Goal: Task Accomplishment & Management: Complete application form

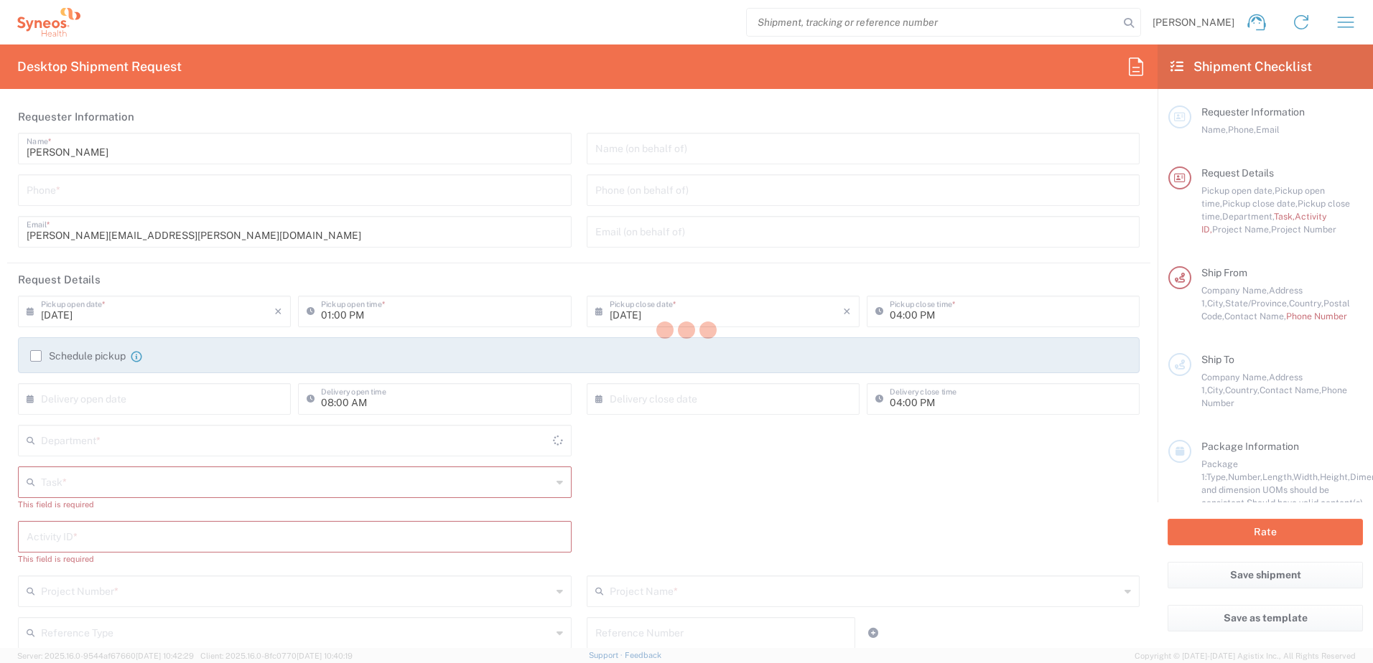
type input "North Carolina"
type input "United States"
type input "4510"
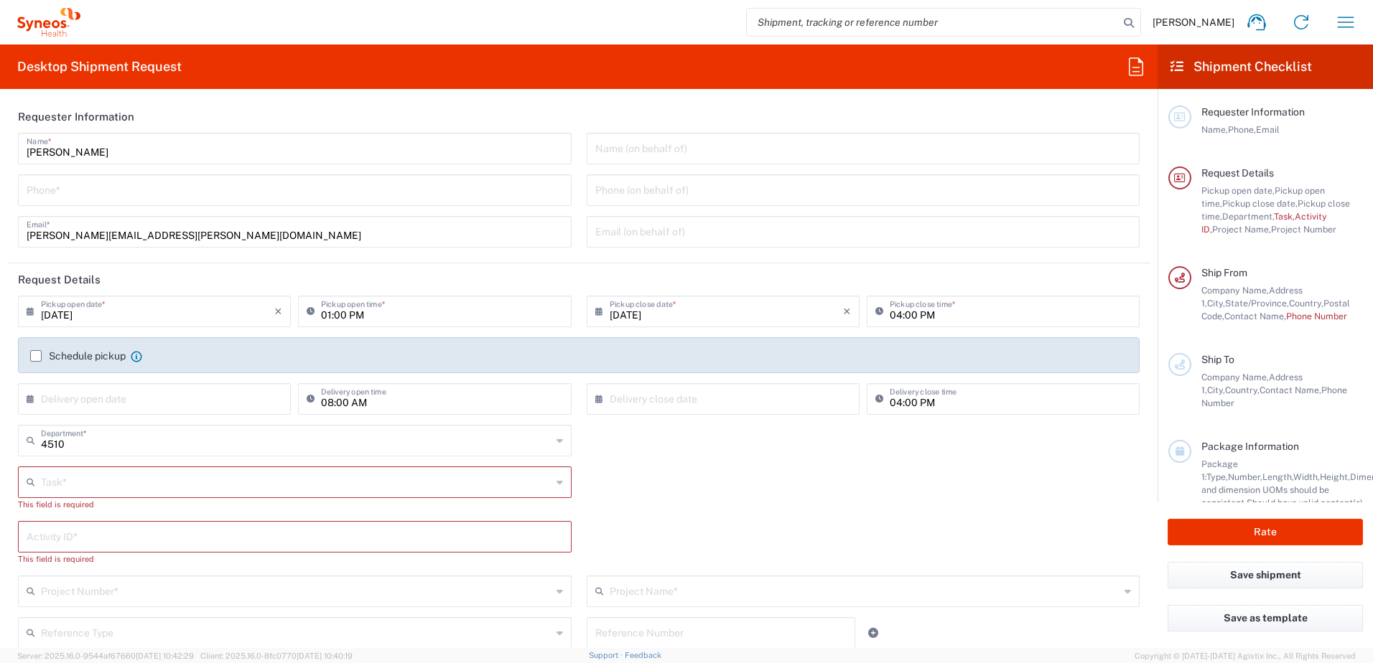
type input "Syneos Health, LLC-Morrisville NC US"
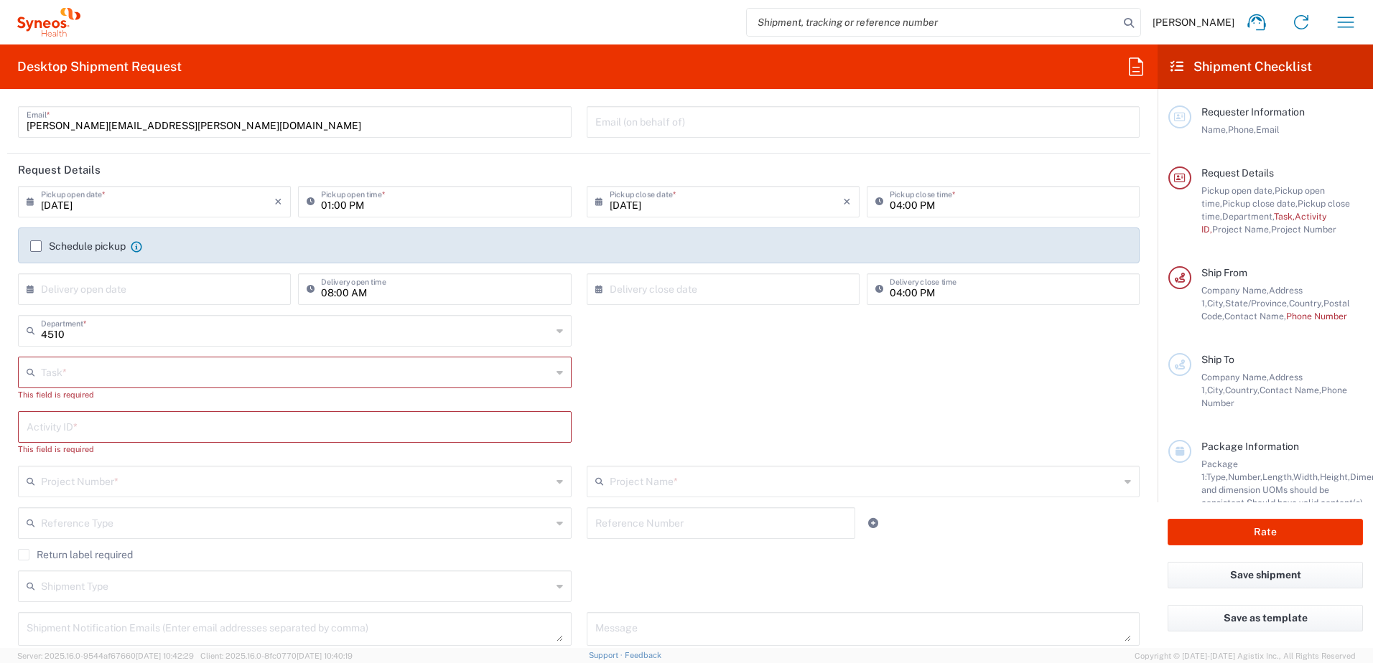
scroll to position [215, 0]
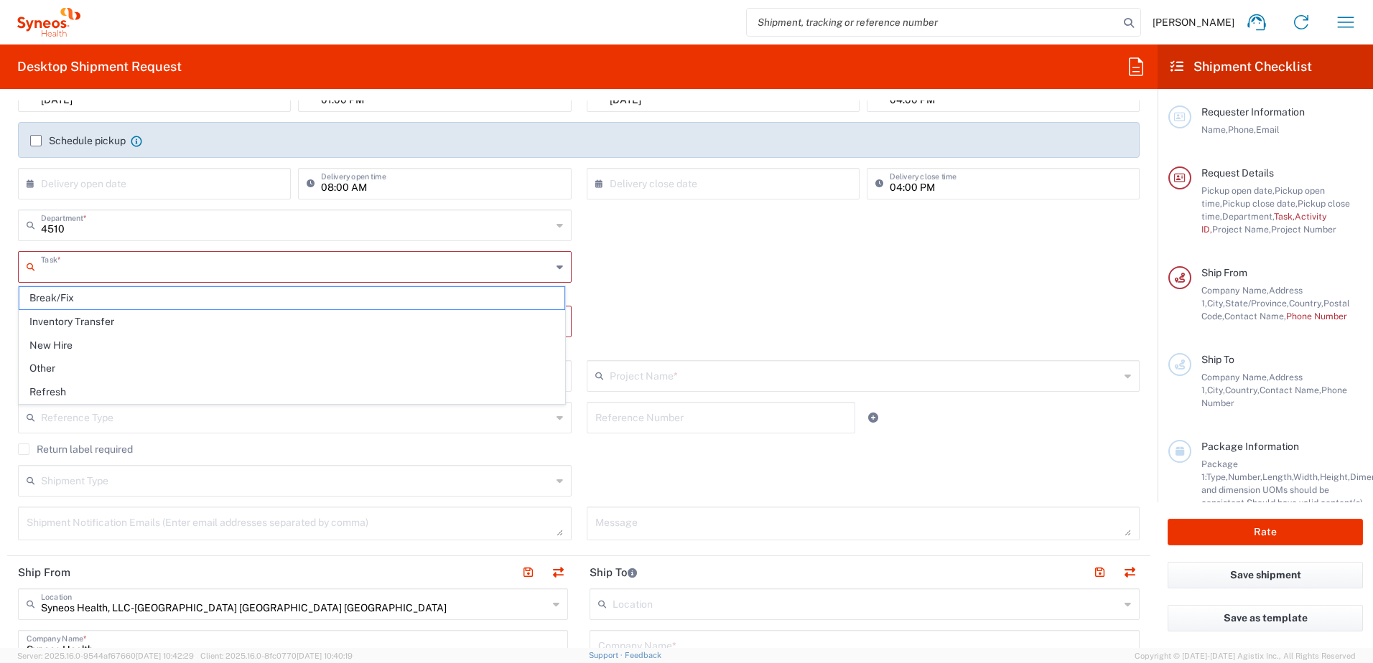
click at [89, 274] on input "text" at bounding box center [296, 265] width 511 height 25
click at [63, 360] on span "Other" at bounding box center [291, 369] width 545 height 22
type input "Other"
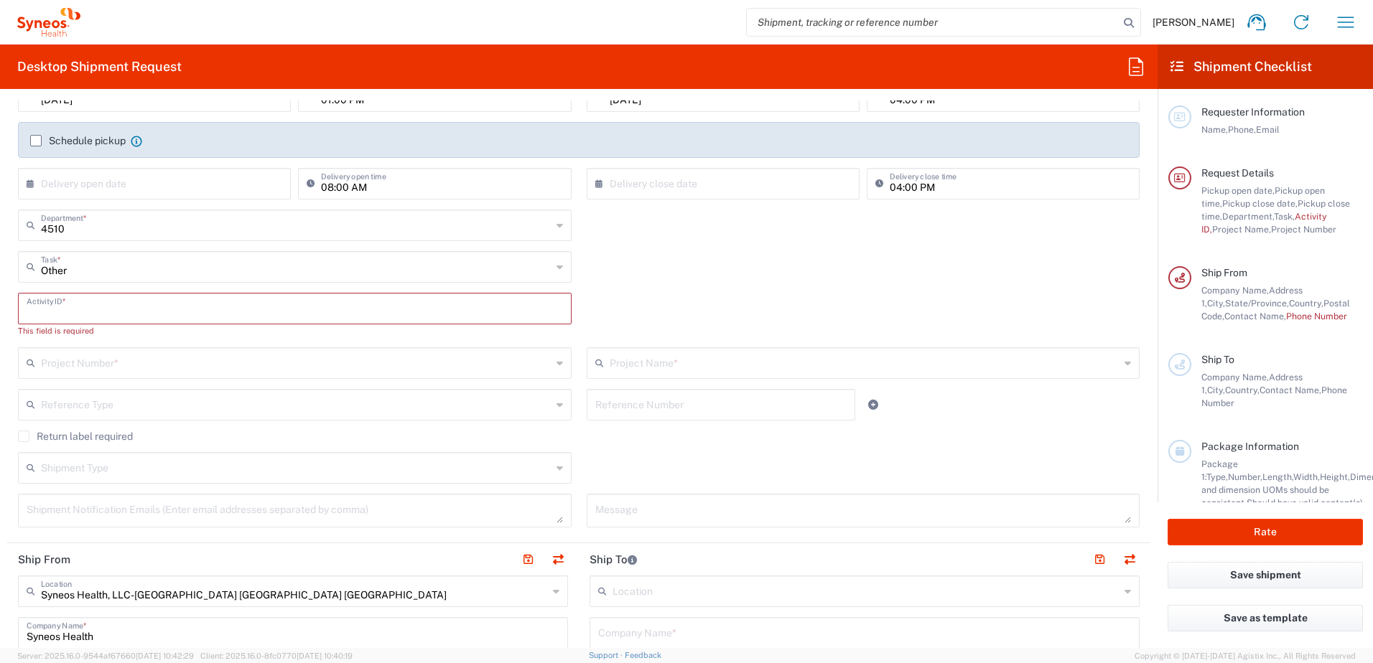
click at [99, 308] on input "text" at bounding box center [295, 307] width 536 height 25
paste input "SCTASK2685328"
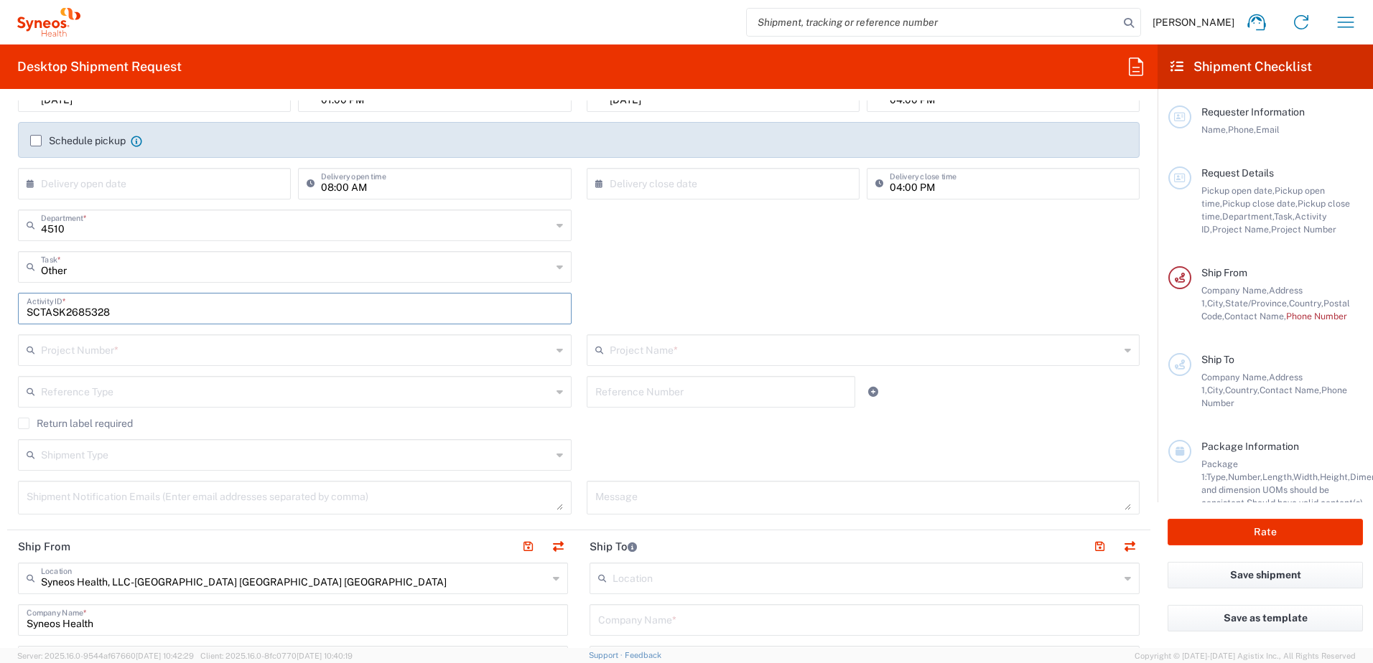
type input "SCTASK2685328"
click at [766, 322] on div "SCTASK2685328 Activity ID *" at bounding box center [579, 314] width 1137 height 42
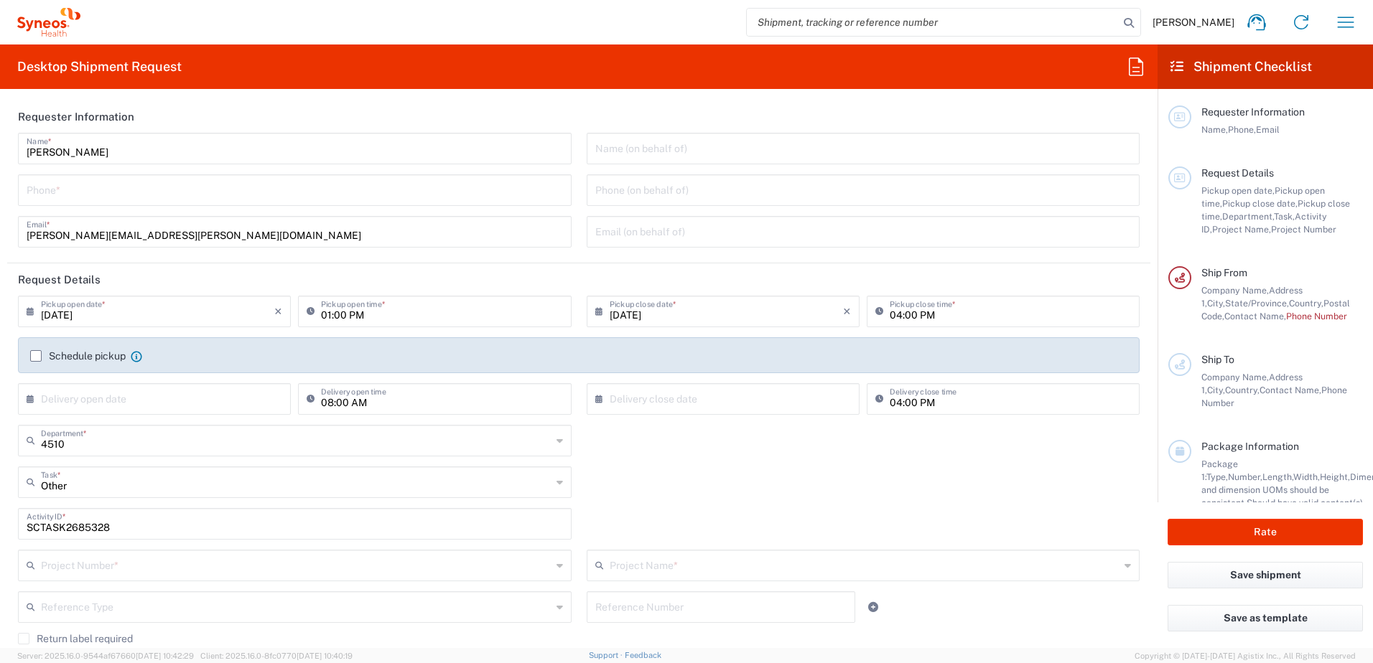
click at [90, 180] on input "tel" at bounding box center [295, 189] width 536 height 25
type input "9199867424"
click at [462, 264] on header "Request Details" at bounding box center [578, 280] width 1143 height 32
click at [45, 189] on input "9199867424" at bounding box center [295, 189] width 536 height 25
click at [47, 189] on input "9199867424" at bounding box center [295, 189] width 536 height 25
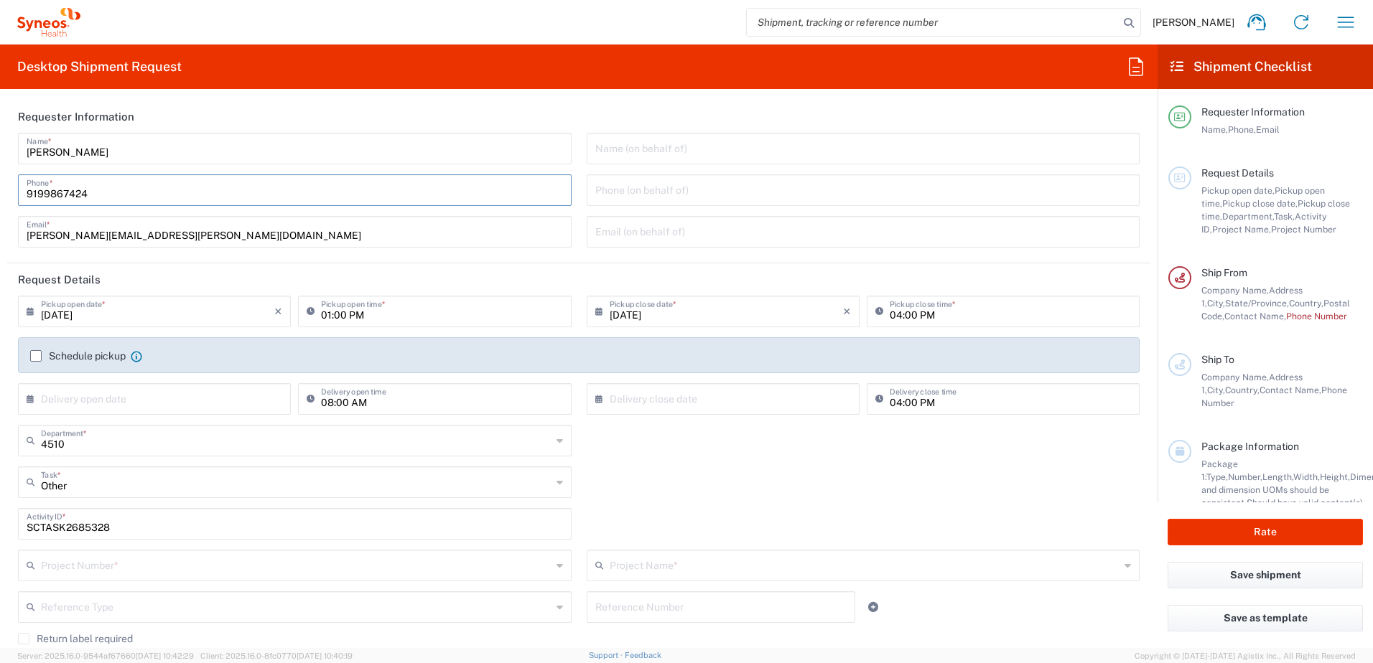
click at [47, 189] on input "9199867424" at bounding box center [295, 189] width 536 height 25
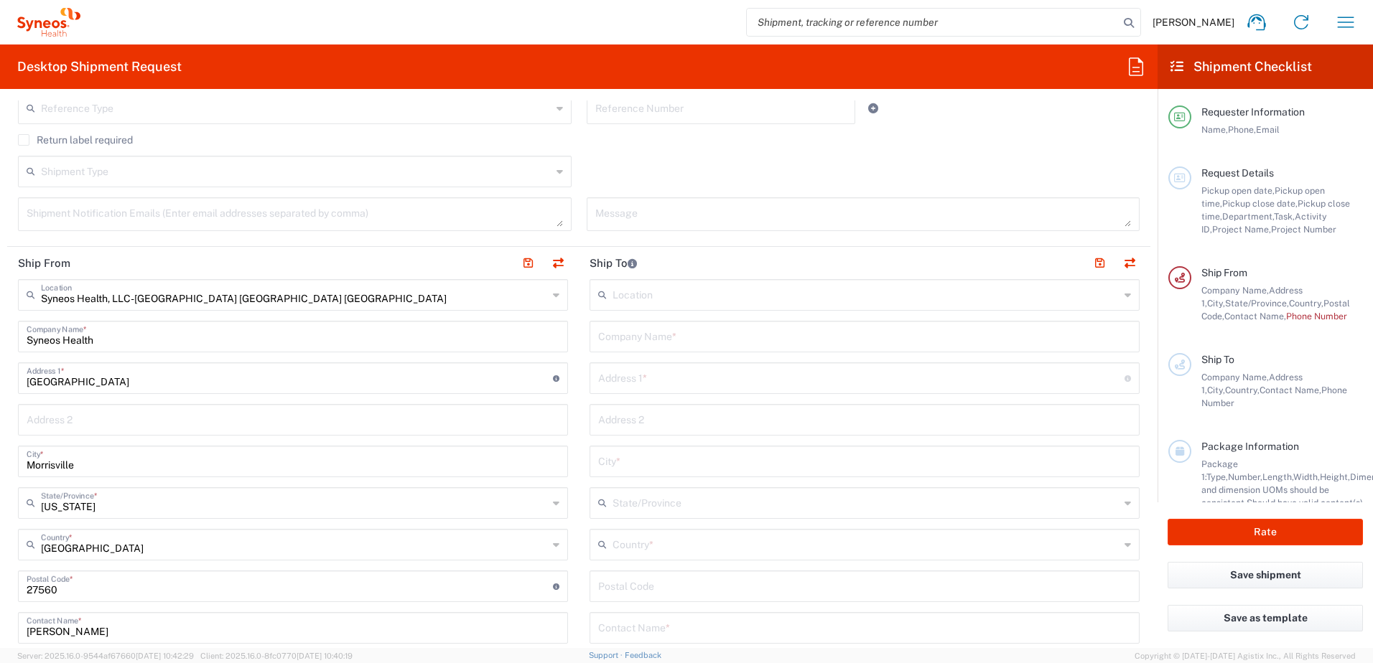
scroll to position [646, 0]
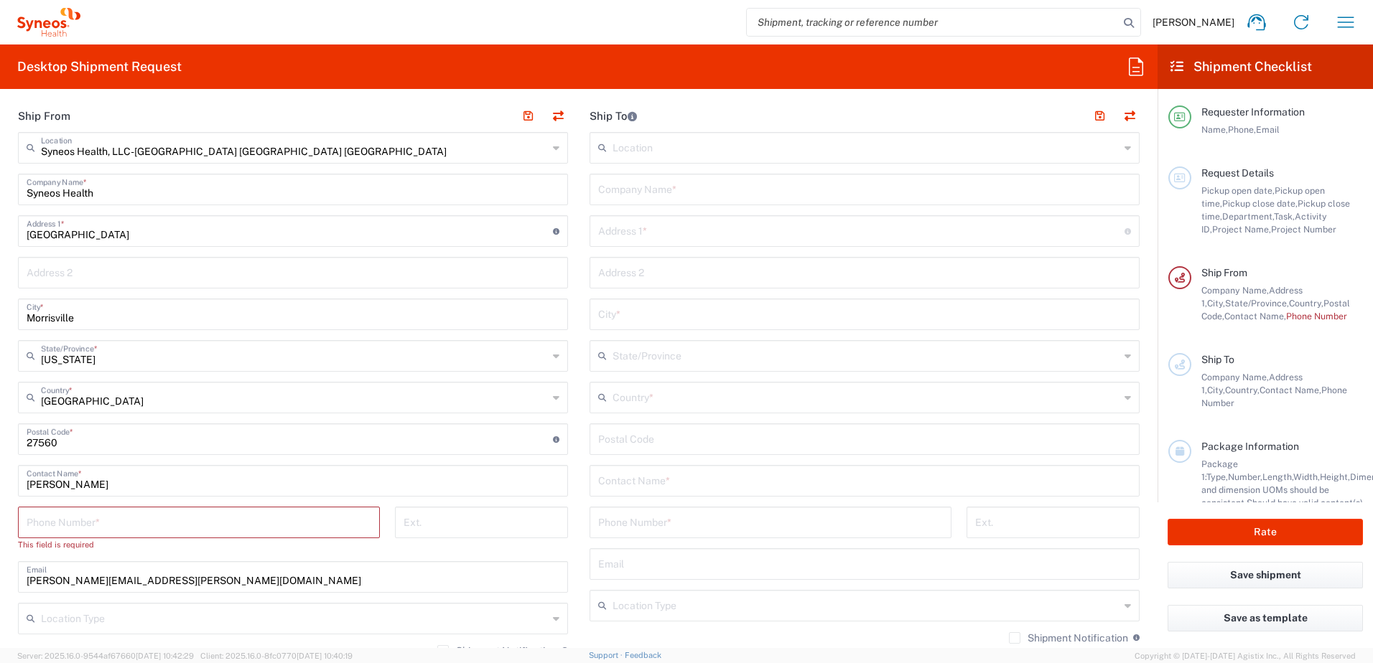
click at [69, 518] on input "tel" at bounding box center [199, 521] width 345 height 25
paste input "9199867424"
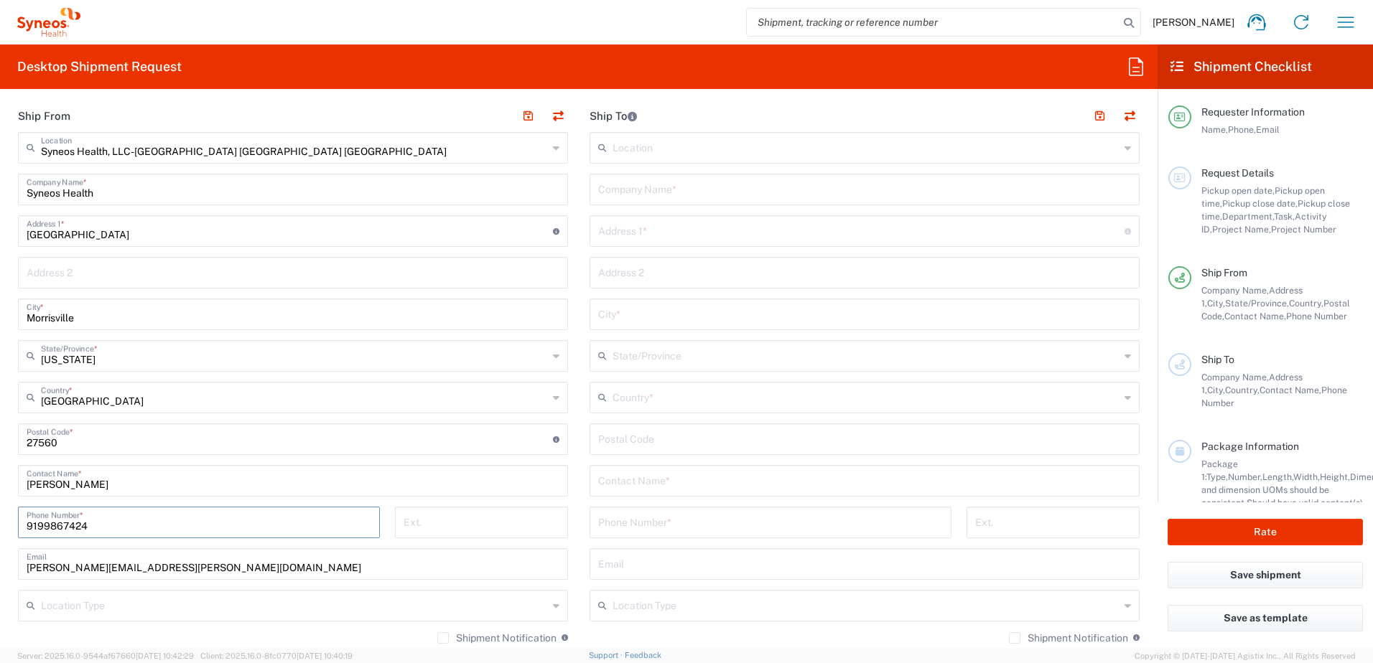
scroll to position [287, 0]
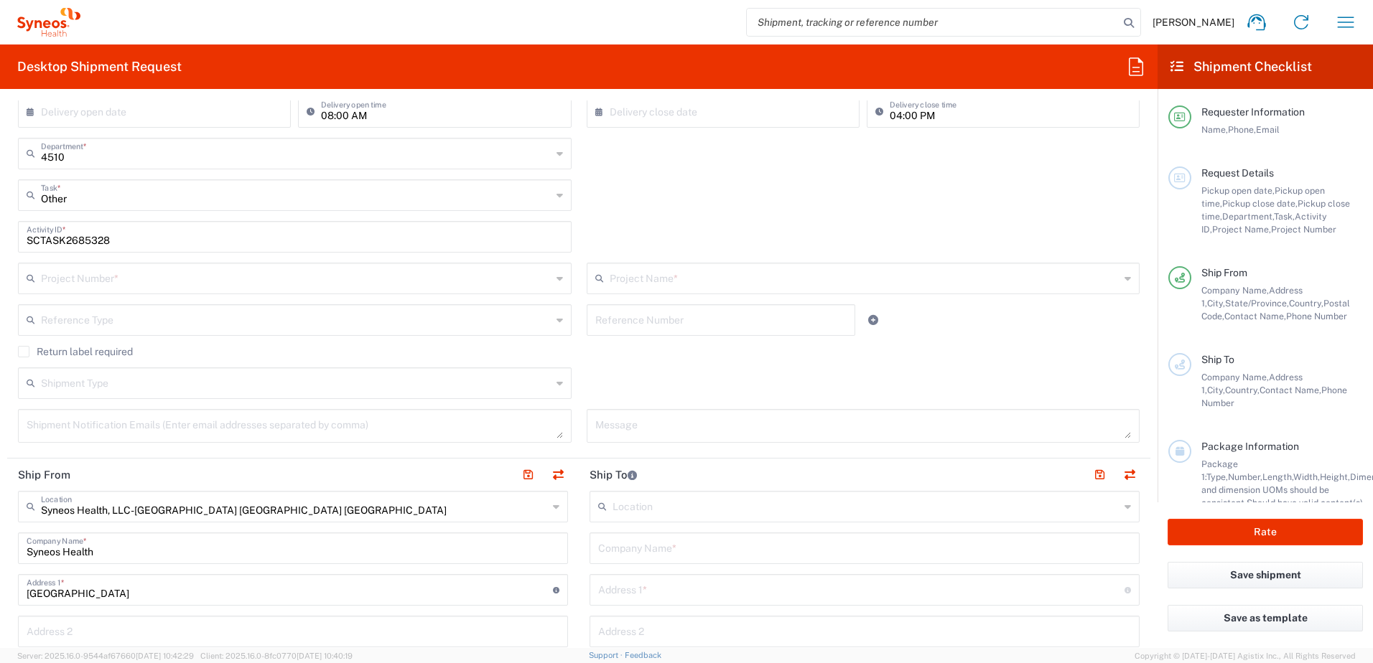
type input "9199867424"
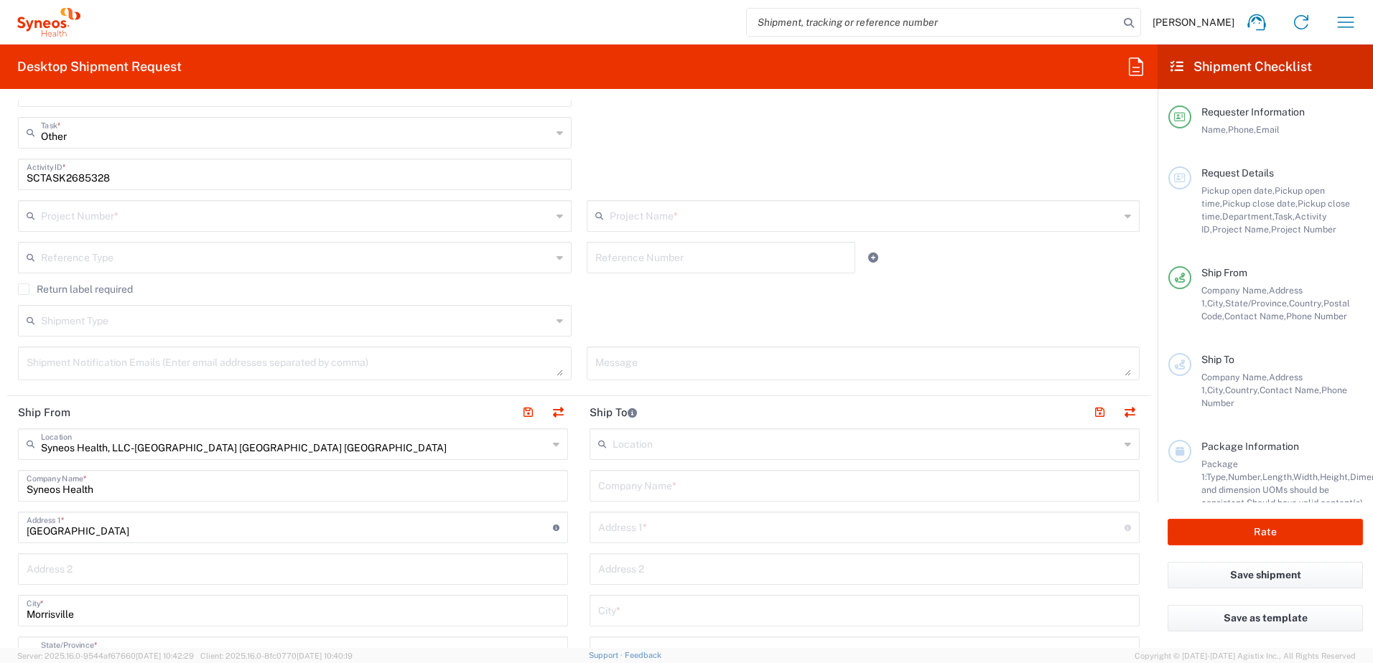
scroll to position [431, 0]
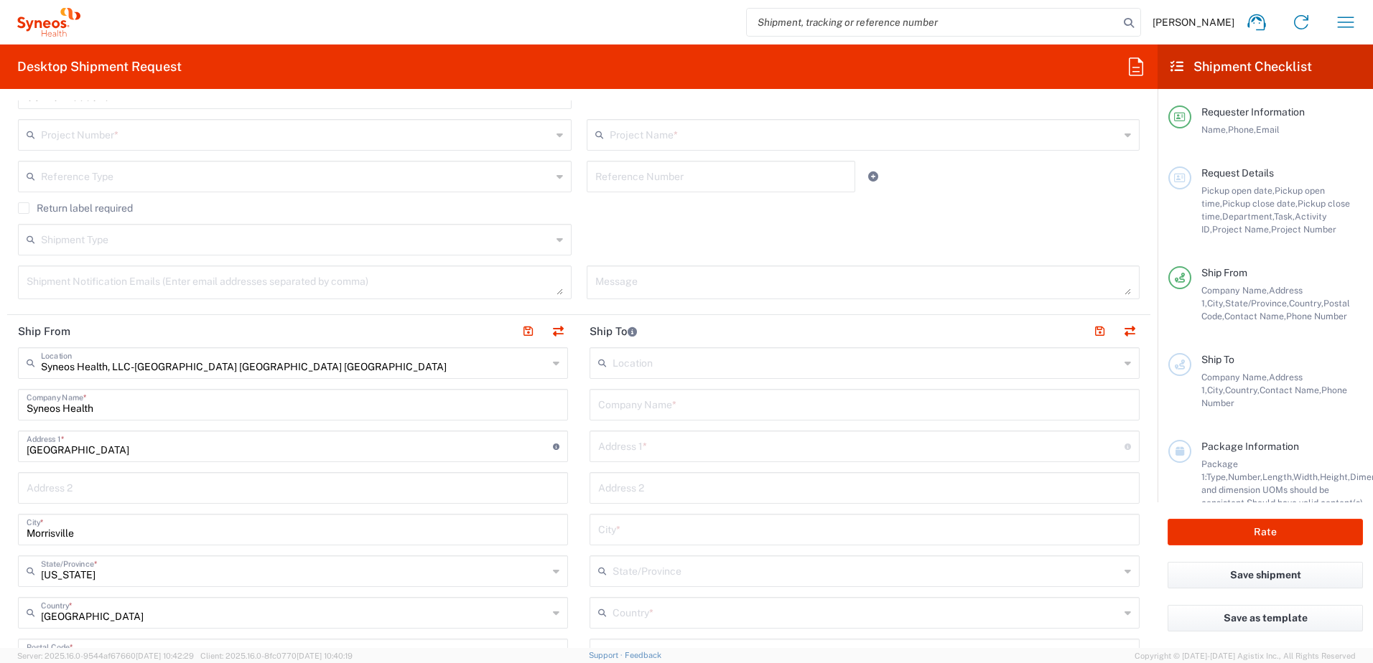
click at [638, 406] on input "text" at bounding box center [864, 403] width 533 height 25
paste input "Nancy Shahdoost"
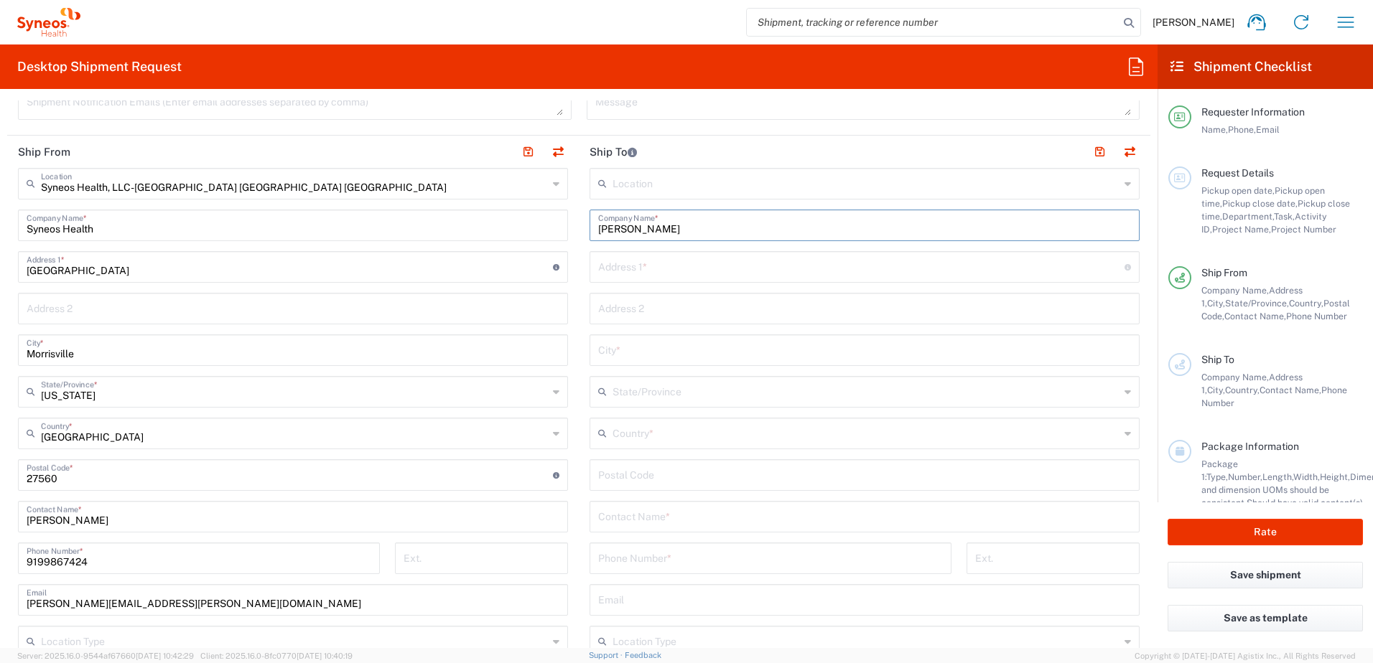
scroll to position [646, 0]
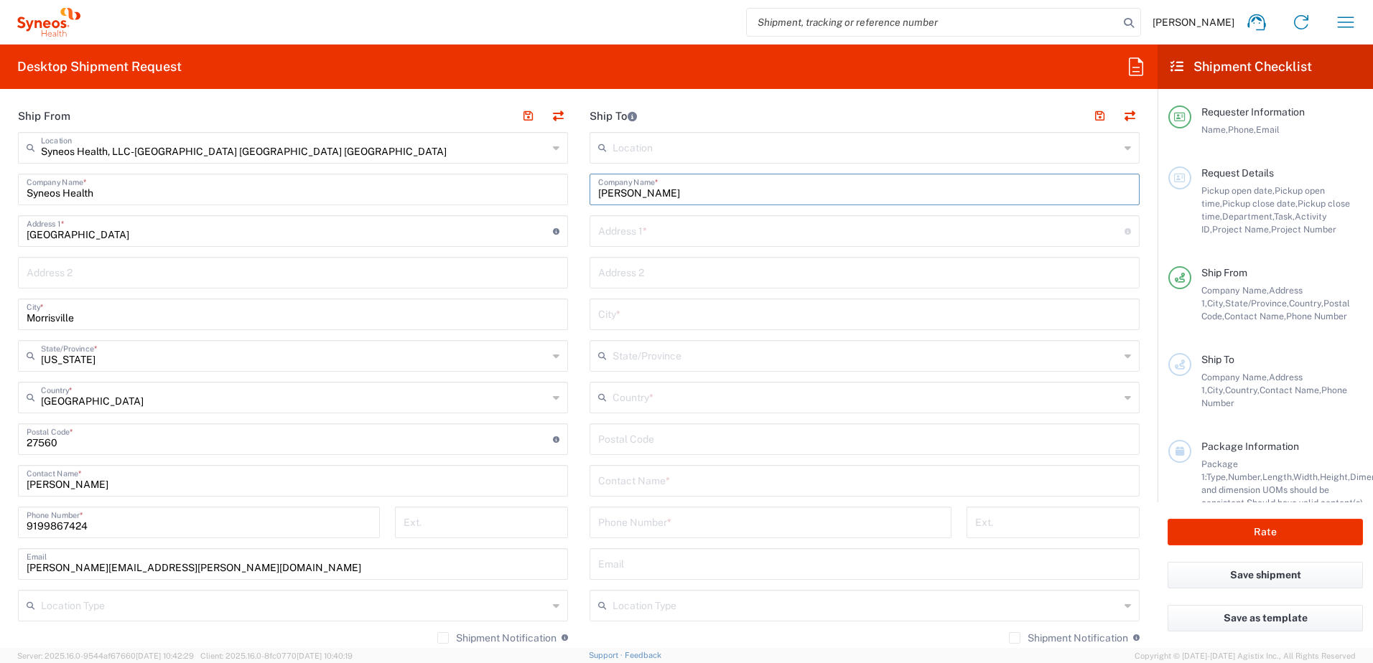
type input "Nancy Shahdoost"
click at [646, 481] on input "text" at bounding box center [864, 479] width 533 height 25
paste input "Nancy Shahdoost"
type input "Nancy Shahdoost"
click at [644, 567] on input "text" at bounding box center [864, 563] width 533 height 25
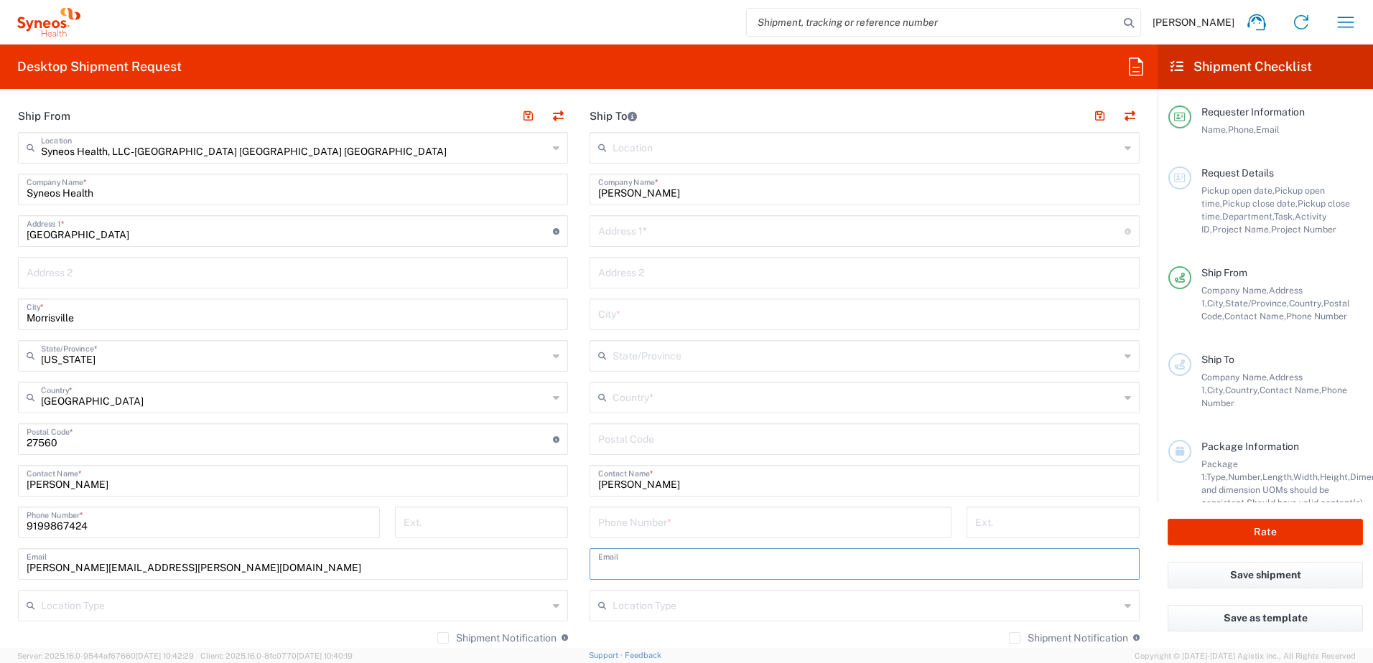
paste input "nazshah@sbcglobal.net."
type input "nazshah@sbcglobal.net"
click at [653, 516] on input "tel" at bounding box center [770, 521] width 345 height 25
paste input "858.243.8672"
type input "858.243.8672"
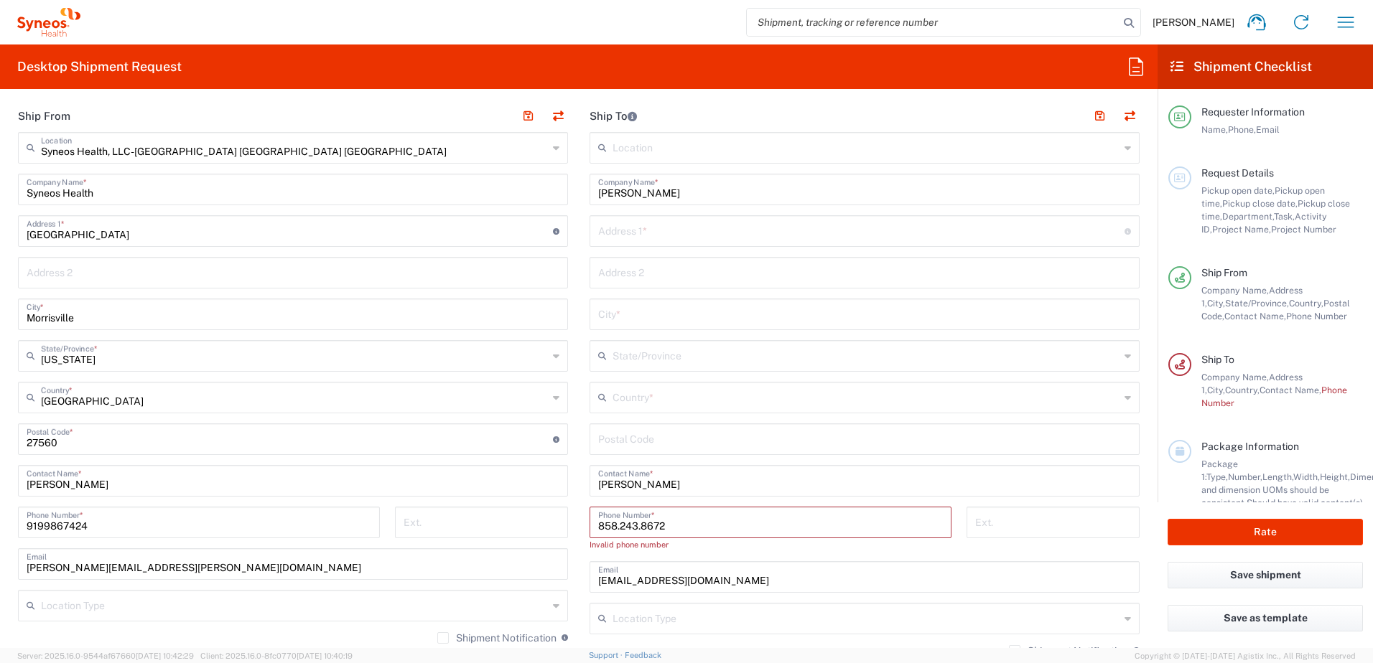
click at [626, 225] on input "text" at bounding box center [861, 230] width 526 height 25
paste input "P.O. Box 13425"
type input "P.O. Box 13425"
click at [661, 279] on input "text" at bounding box center [864, 271] width 533 height 25
paste input "La Jolla"
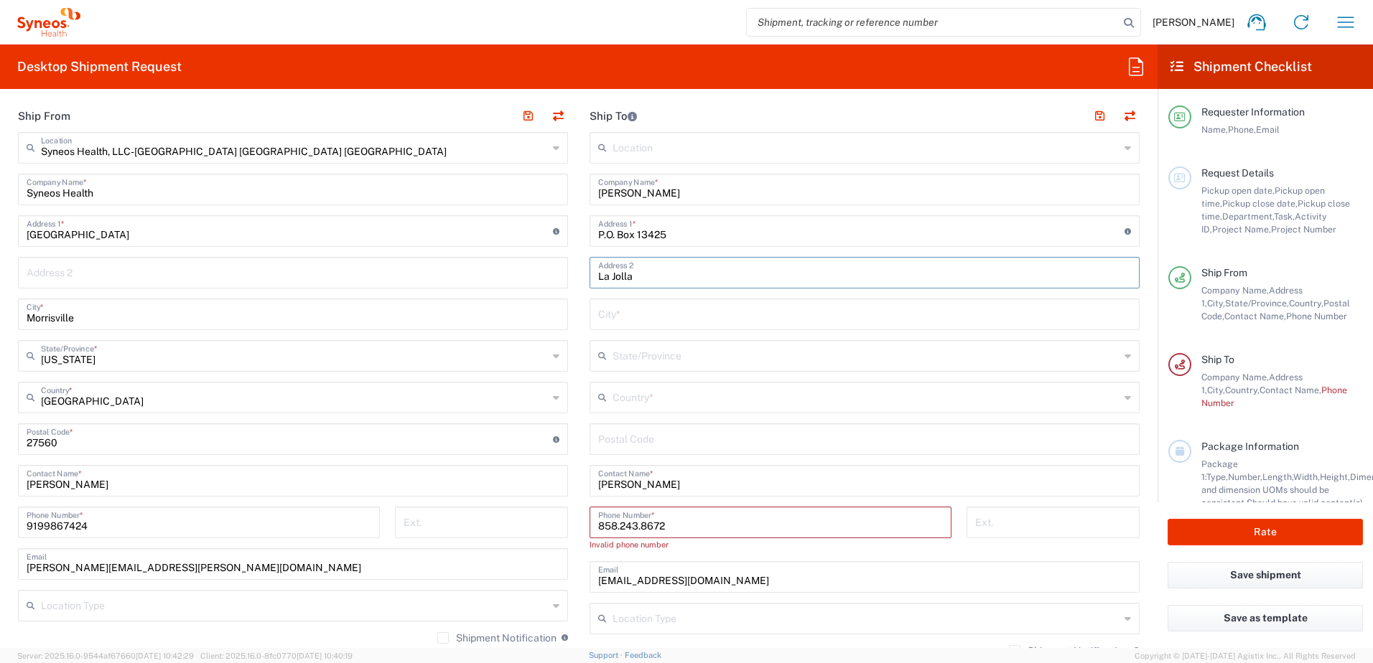
type input "La Jolla"
click at [655, 319] on input "text" at bounding box center [864, 313] width 533 height 25
paste input "92039"
type input "92039"
drag, startPoint x: 659, startPoint y: 316, endPoint x: 581, endPoint y: 316, distance: 78.3
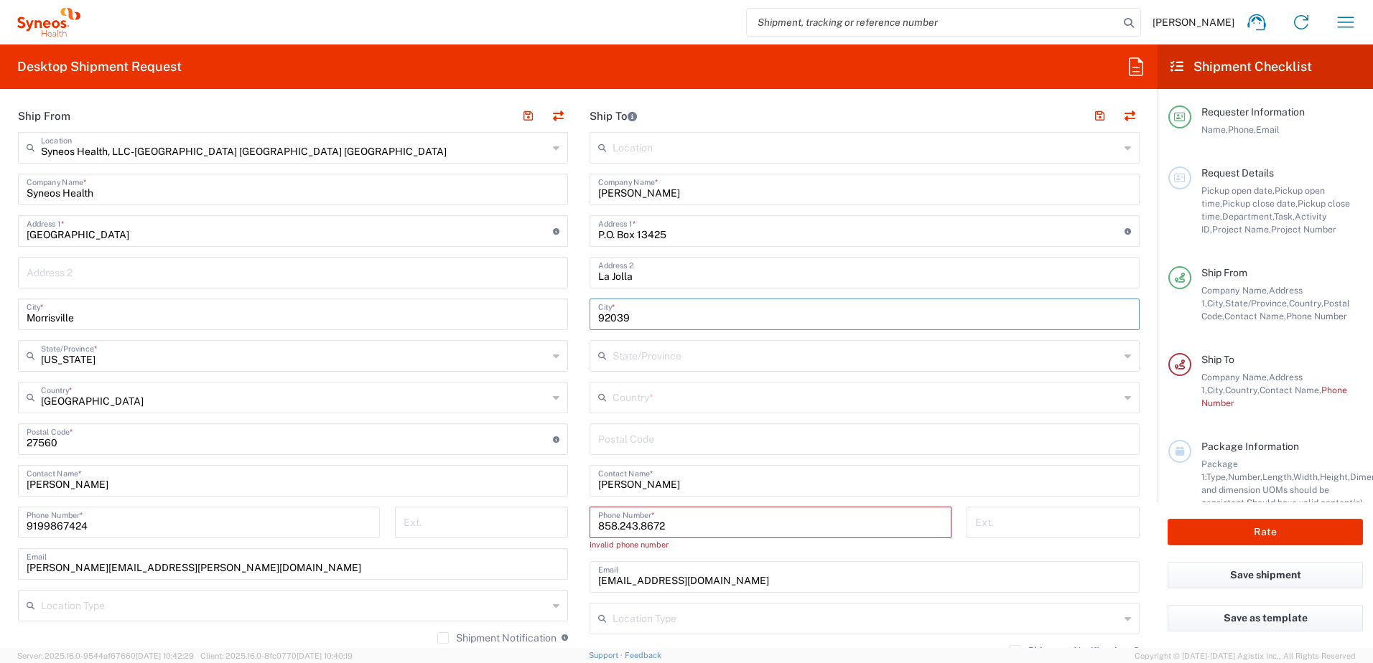
click at [581, 316] on main "Location Addison Whitney LLC-Morrisvile NC US Barcelona-Syneos Health BioSector…" at bounding box center [865, 440] width 572 height 616
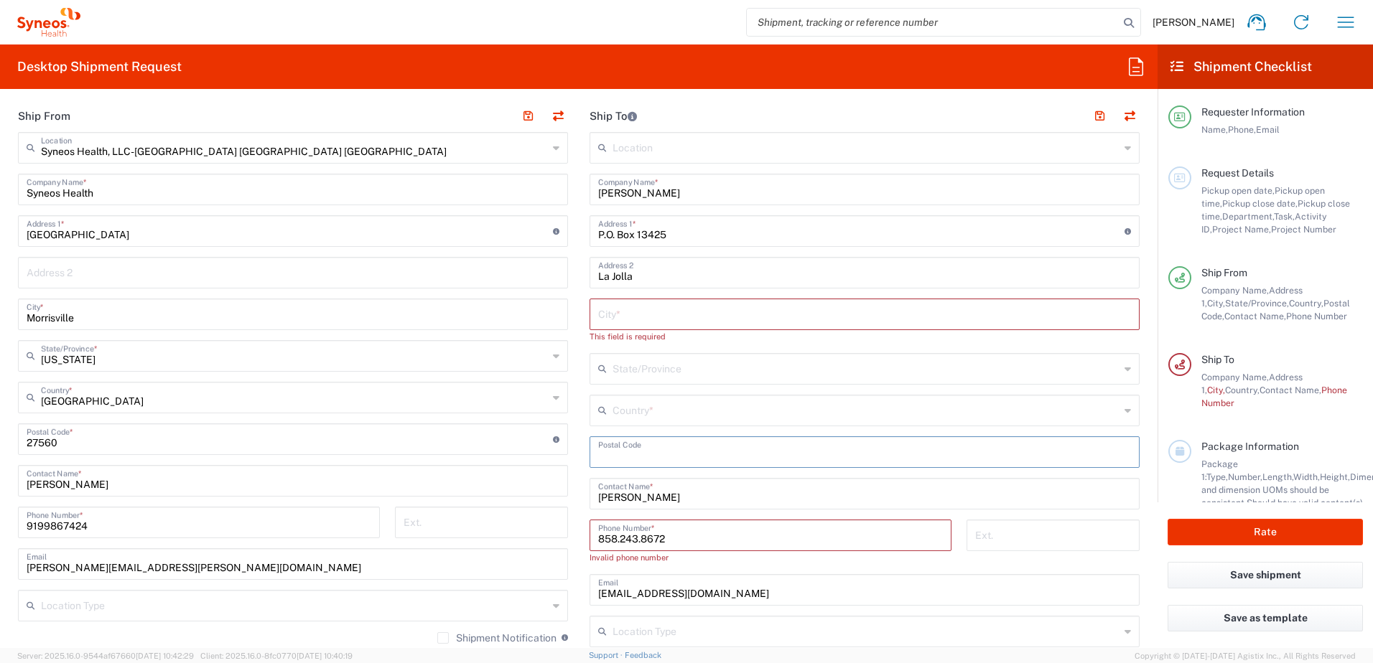
click at [626, 430] on div "Location Addison Whitney LLC-Morrisvile NC US Barcelona-Syneos Health BioSector…" at bounding box center [865, 446] width 550 height 629
paste input "92039"
type input "92039"
drag, startPoint x: 678, startPoint y: 276, endPoint x: 559, endPoint y: 282, distance: 118.6
click at [559, 282] on div "Ship From Syneos Health, LLC-Morrisville NC US Location Syneos Health, LLC-Morr…" at bounding box center [578, 433] width 1143 height 667
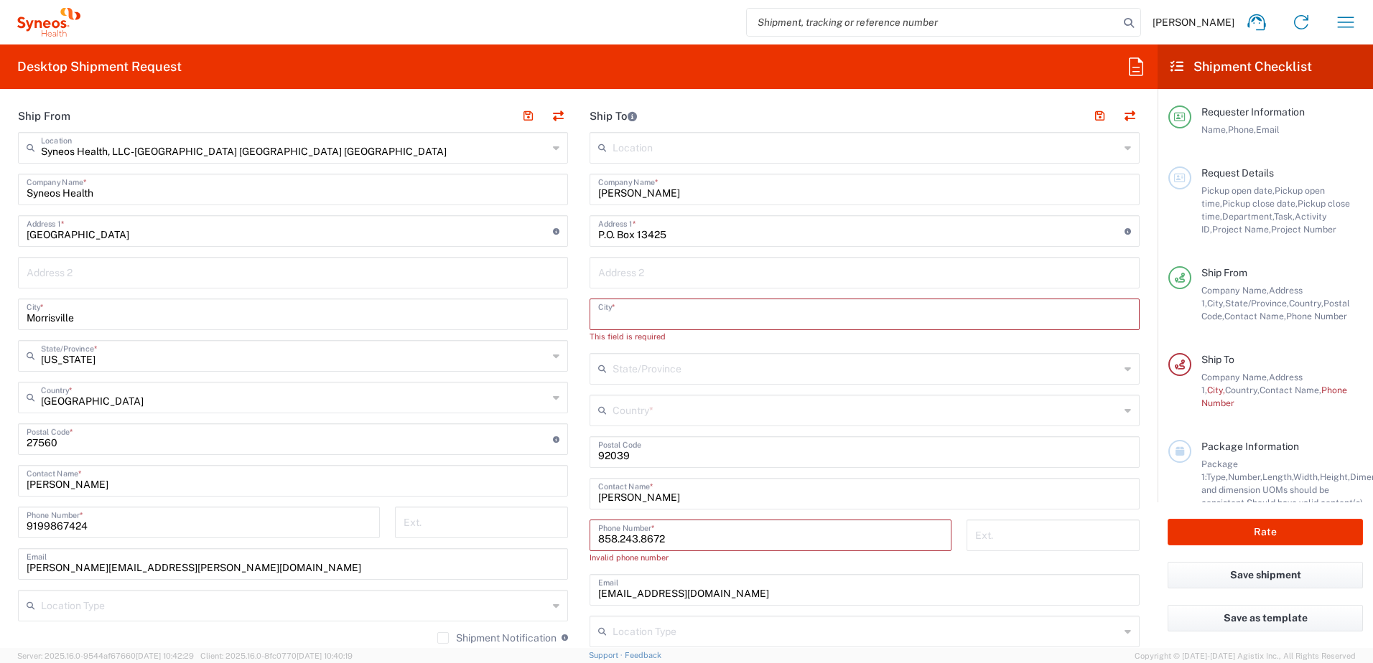
click at [633, 318] on input "text" at bounding box center [864, 313] width 533 height 25
paste input "La Jolla"
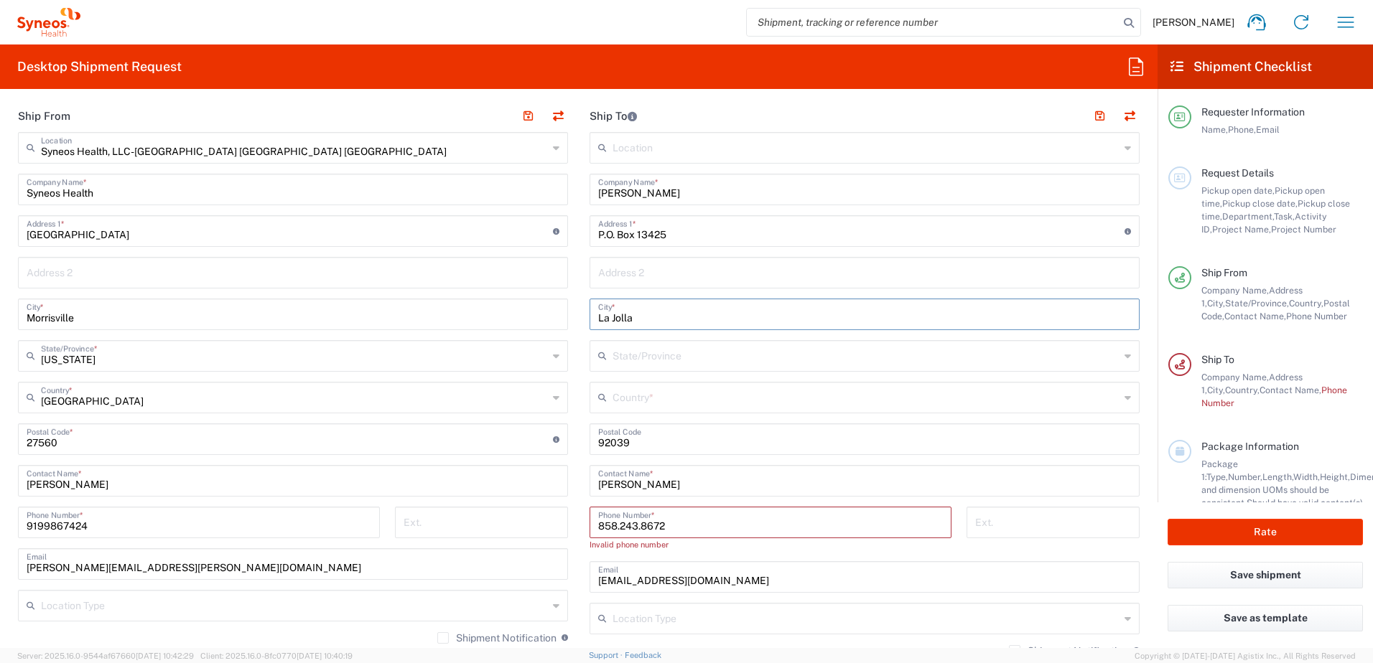
type input "La Jolla"
click at [645, 358] on input "text" at bounding box center [866, 355] width 507 height 25
click at [742, 396] on div "No Results Found" at bounding box center [857, 392] width 544 height 33
click at [830, 287] on div "Address 2" at bounding box center [865, 273] width 550 height 32
click at [725, 397] on input "text" at bounding box center [866, 396] width 507 height 25
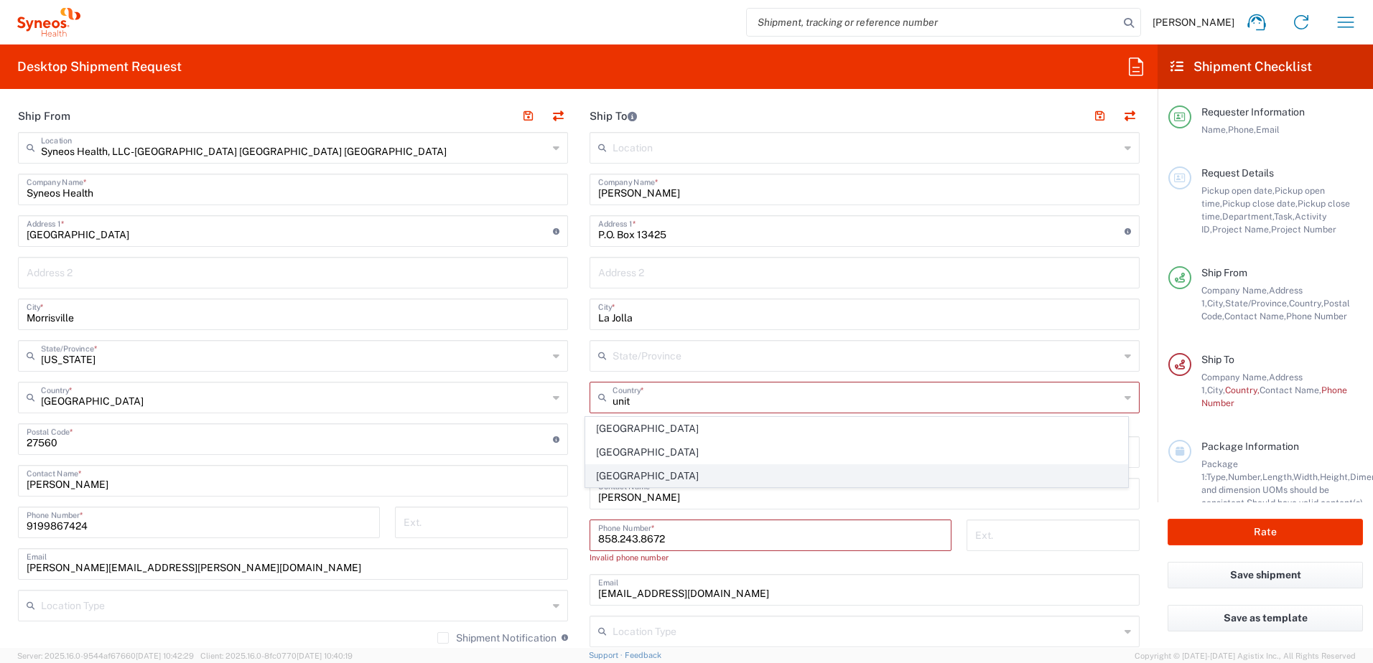
click at [714, 481] on span "United States" at bounding box center [857, 476] width 542 height 22
type input "United States"
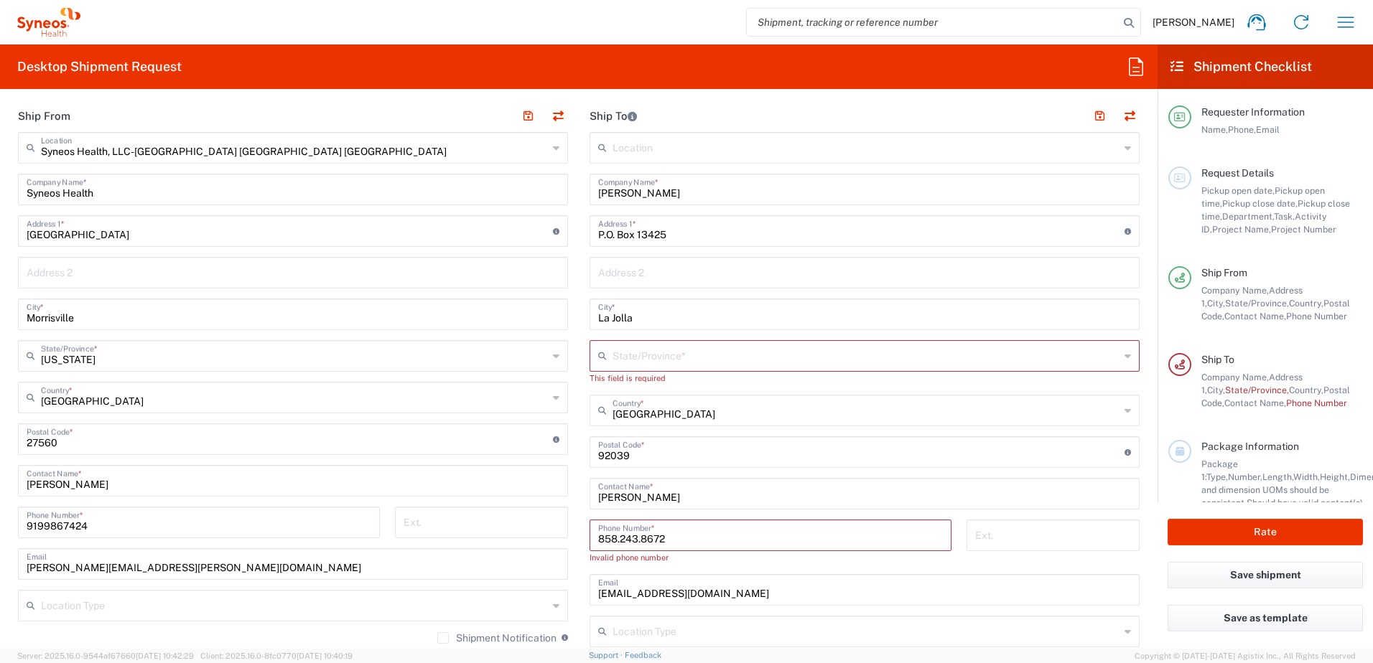
click at [673, 353] on input "text" at bounding box center [866, 355] width 507 height 25
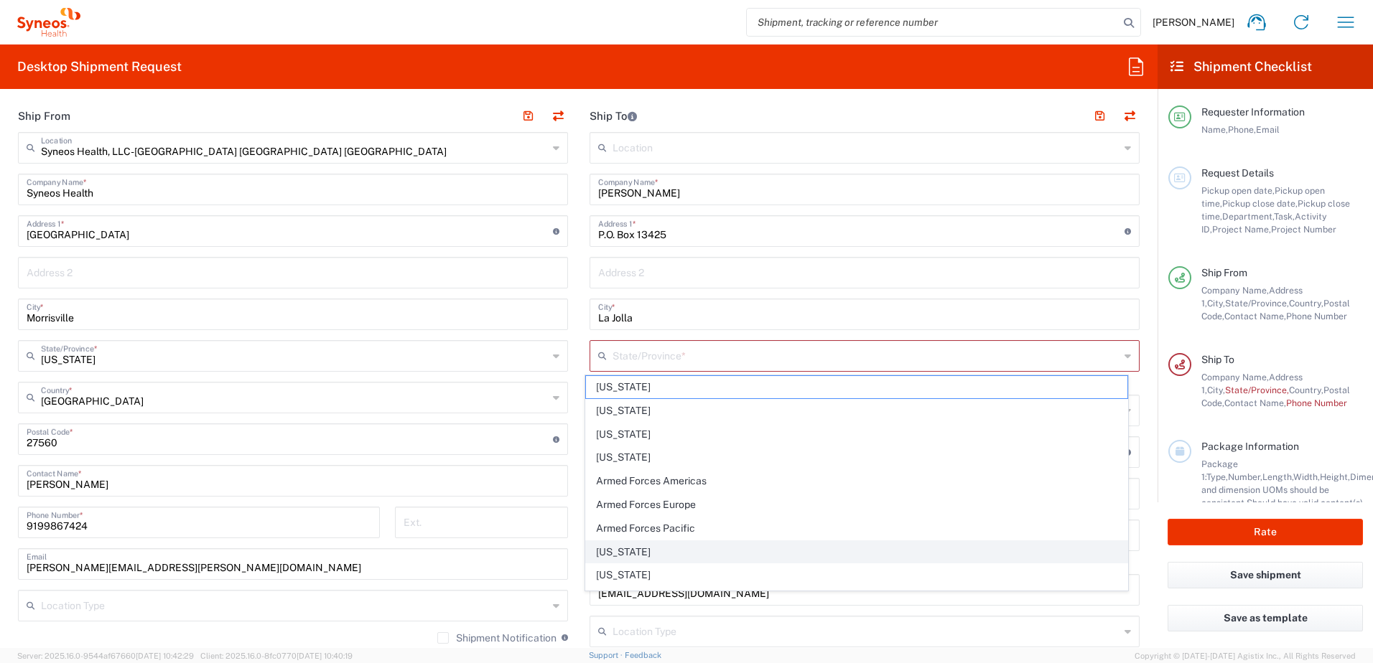
click at [639, 549] on span "California" at bounding box center [857, 552] width 542 height 22
type input "California"
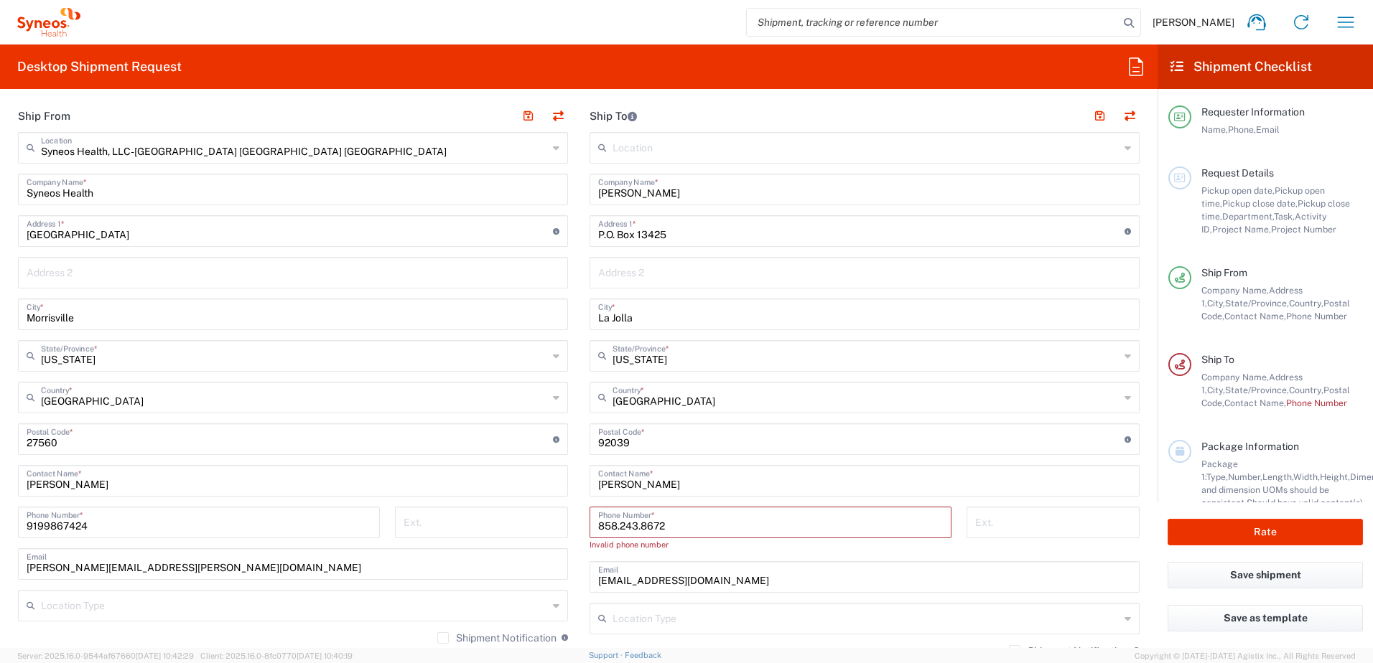
click at [707, 525] on input "858.243.8672" at bounding box center [770, 521] width 345 height 25
click at [633, 531] on input "858.243.8672" at bounding box center [770, 521] width 345 height 25
type input "8582438672"
click at [742, 606] on input "text" at bounding box center [866, 604] width 507 height 25
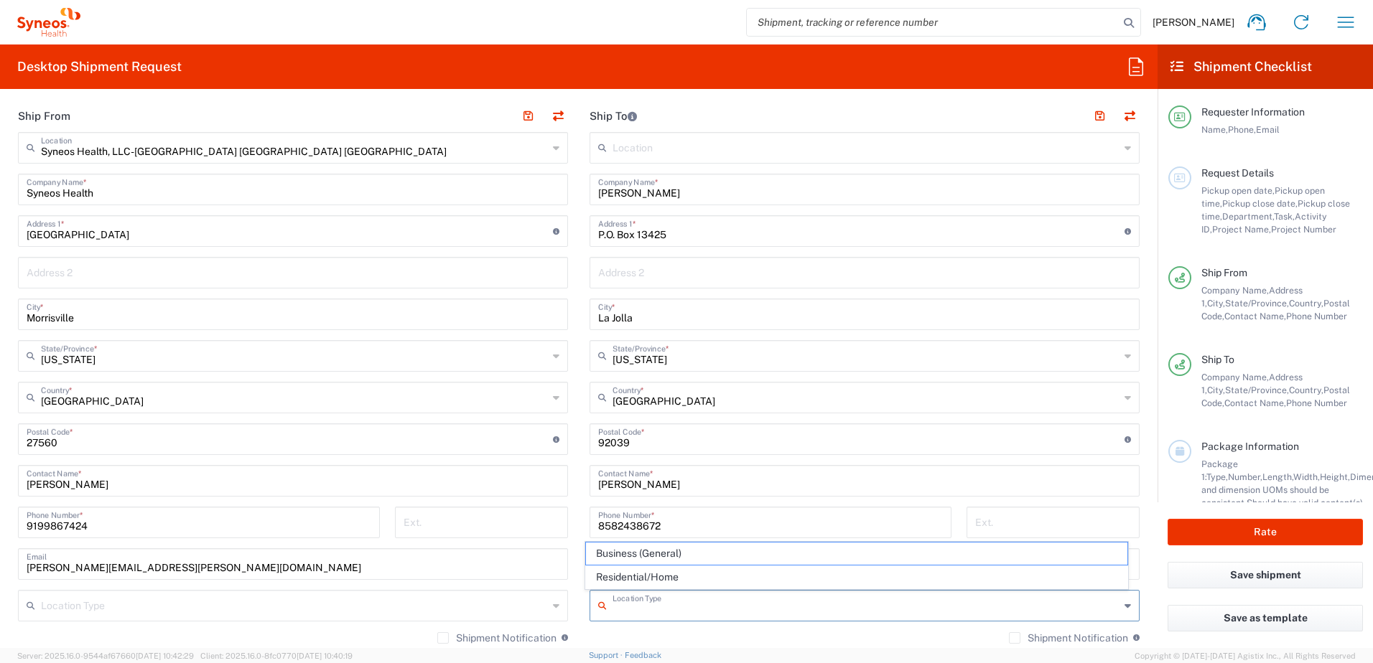
click at [739, 611] on input "text" at bounding box center [866, 604] width 507 height 25
click at [778, 632] on div "Shipment Notification If checked, a shipment notification email will be sent to…" at bounding box center [865, 643] width 550 height 23
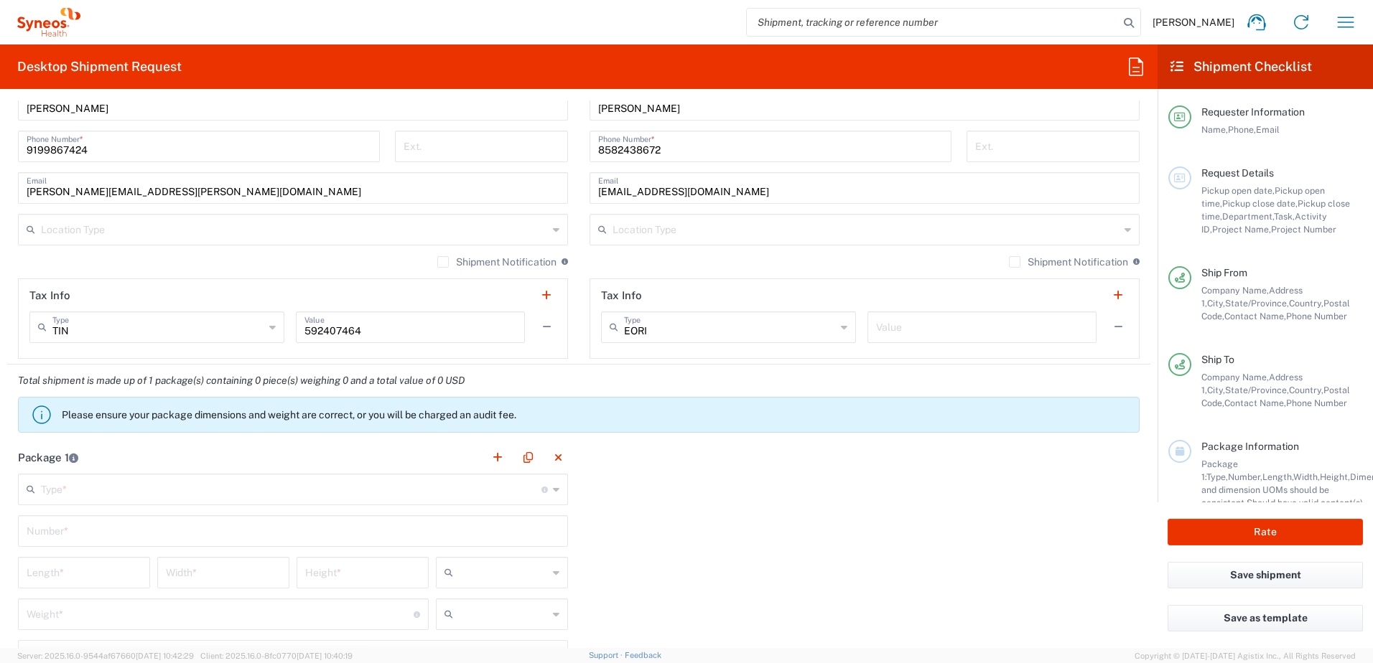
scroll to position [1149, 0]
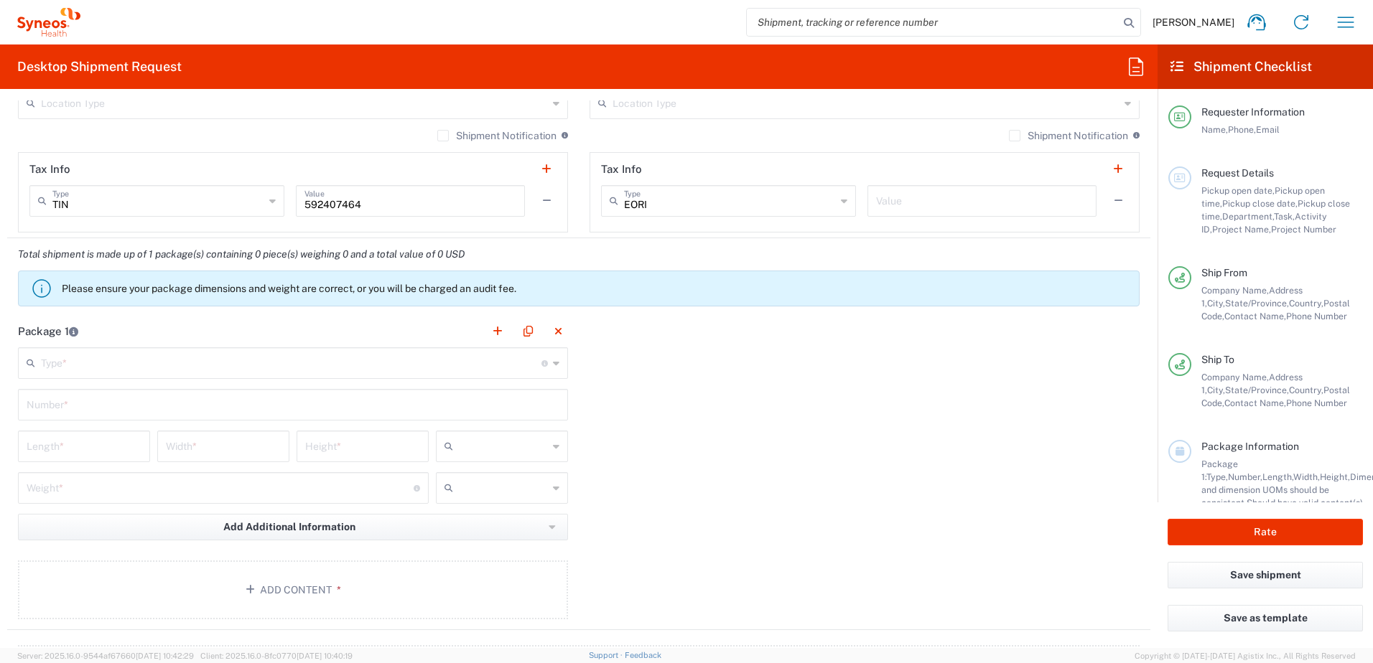
click at [141, 361] on input "text" at bounding box center [291, 362] width 500 height 25
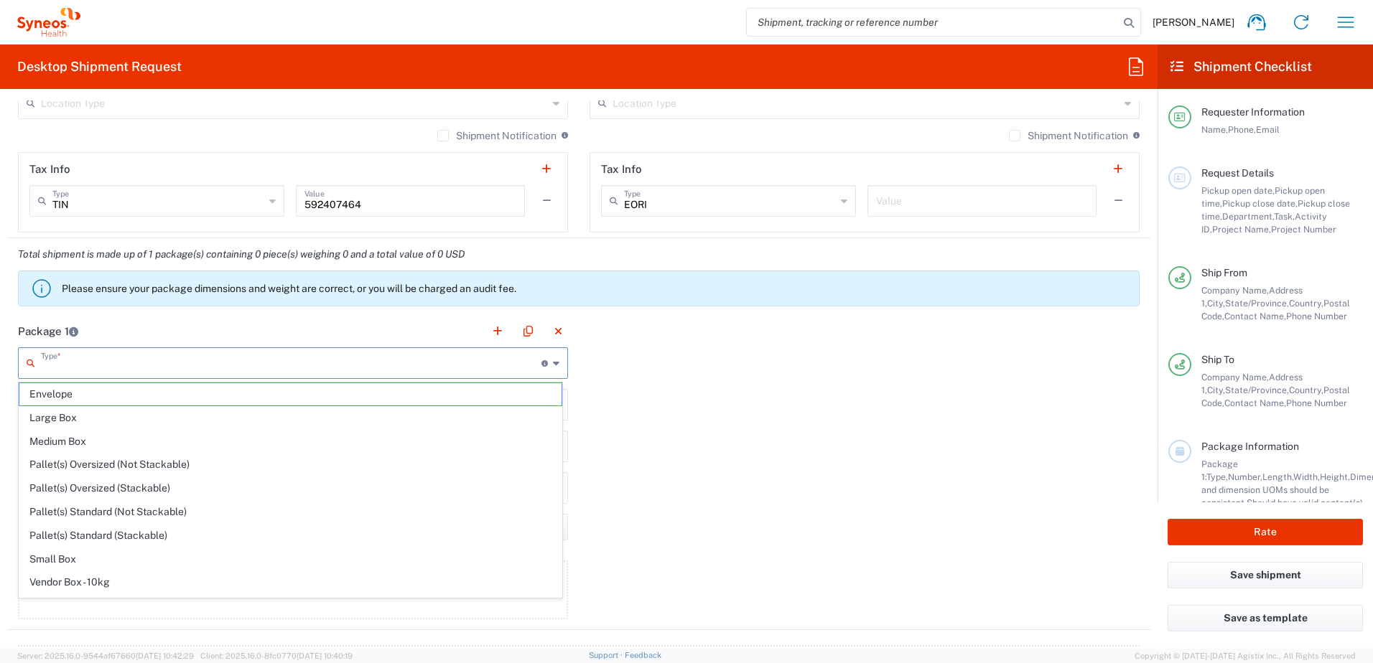
click at [141, 361] on input "text" at bounding box center [291, 362] width 500 height 25
click at [674, 360] on div "Package 1 Type * Material used to package goods Envelope Large Box Medium Box P…" at bounding box center [578, 472] width 1143 height 315
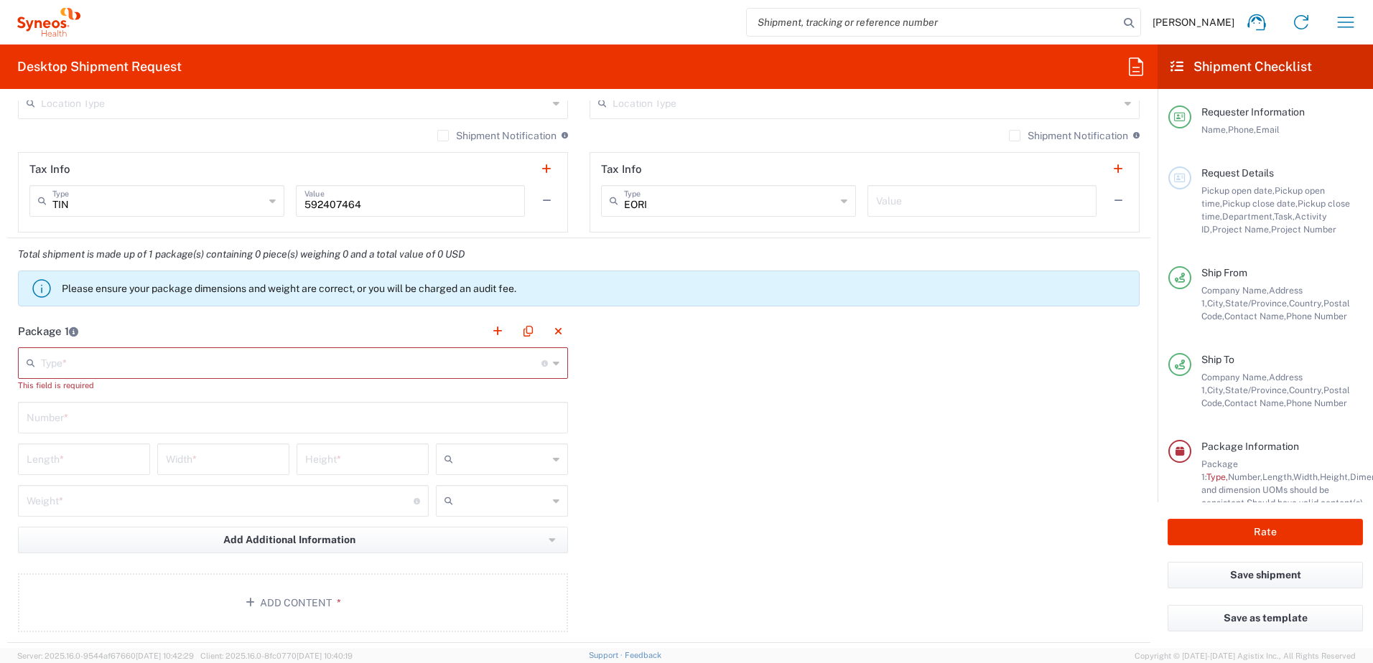
click at [134, 365] on input "text" at bounding box center [291, 362] width 500 height 25
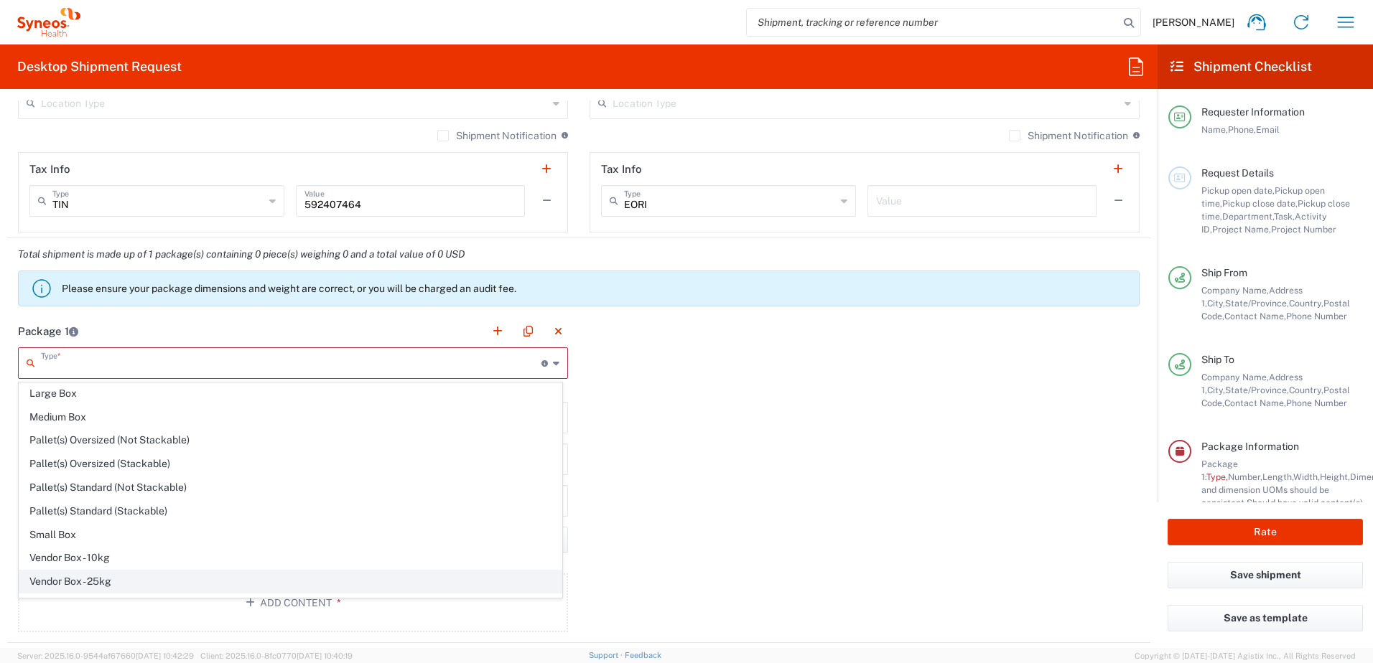
scroll to position [44, 0]
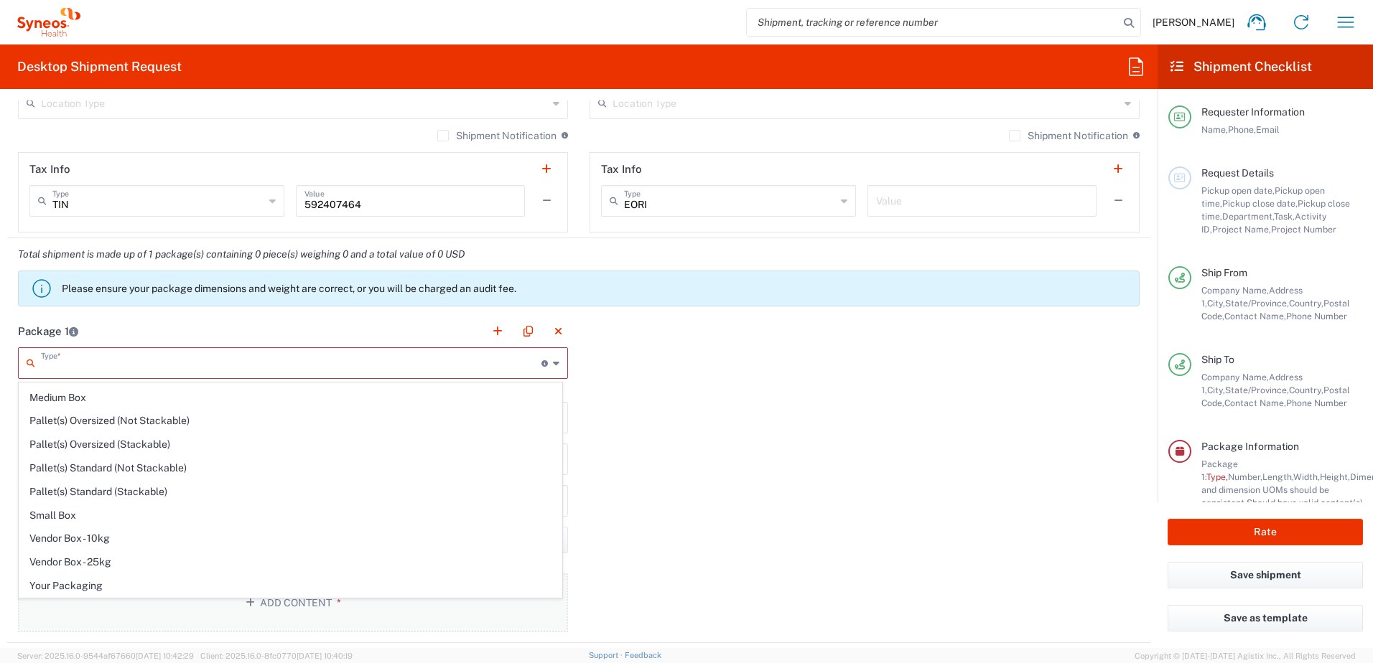
click at [100, 580] on span "Your Packaging" at bounding box center [290, 586] width 542 height 22
type input "Your Packaging"
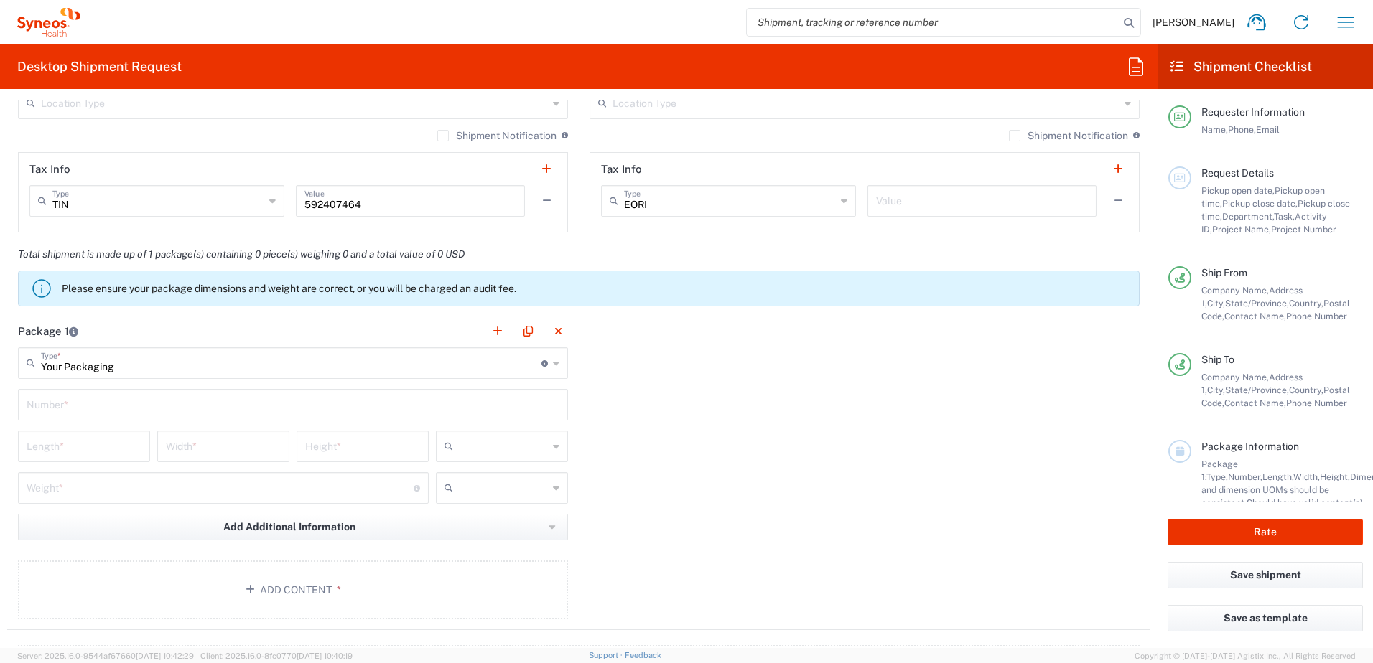
click at [80, 409] on input "text" at bounding box center [293, 403] width 533 height 25
type input "1"
click at [758, 450] on div "Package 1 Your Packaging Type * Material used to package goods Envelope Large B…" at bounding box center [578, 472] width 1143 height 315
click at [90, 444] on input "number" at bounding box center [84, 445] width 115 height 25
type input "14"
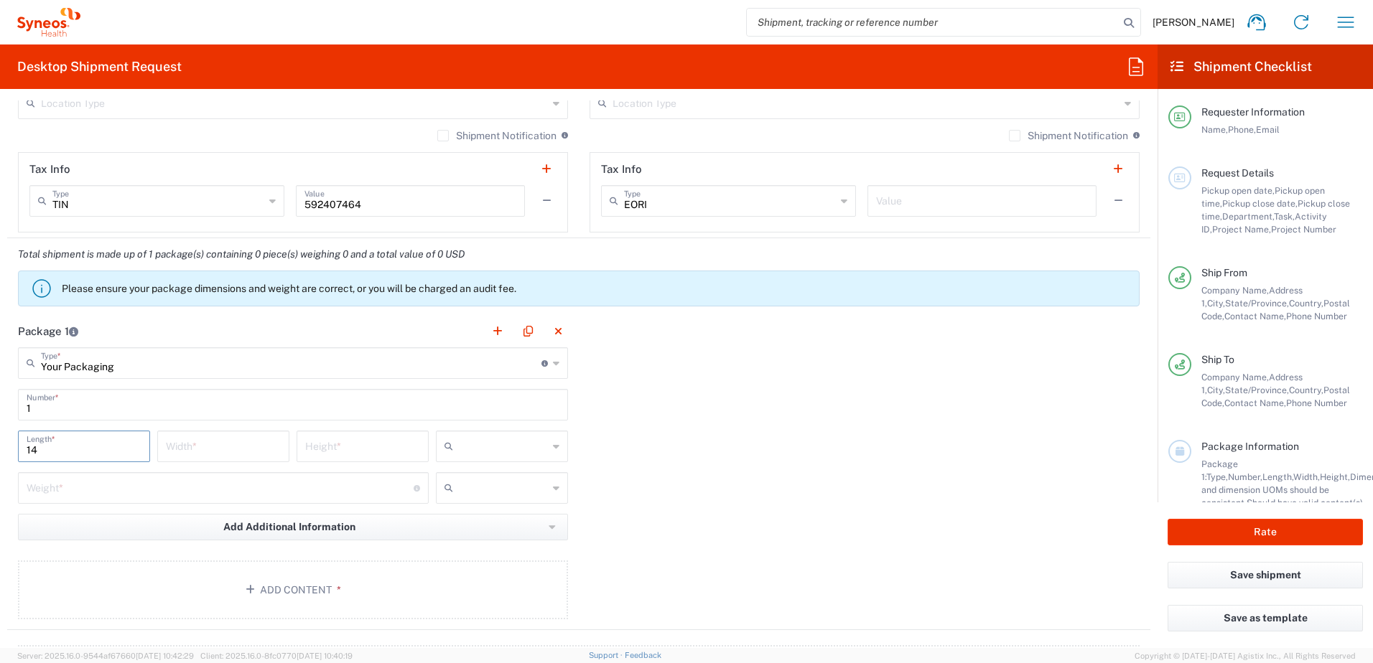
click at [342, 444] on input "number" at bounding box center [362, 445] width 115 height 25
type input "3"
click at [224, 447] on input "number" at bounding box center [223, 445] width 115 height 25
type input "12"
click at [622, 452] on div "Package 1 Your Packaging Type * Material used to package goods Envelope Large B…" at bounding box center [578, 472] width 1143 height 315
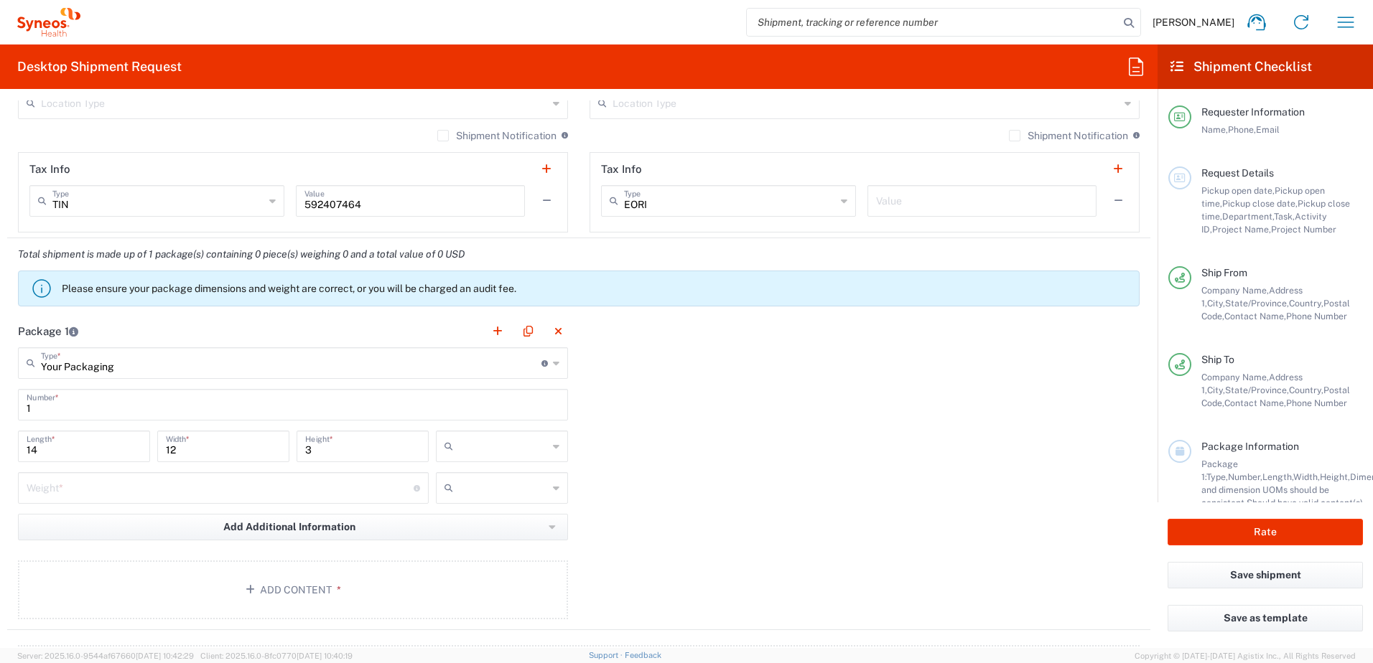
click at [119, 470] on div "14 Length *" at bounding box center [83, 452] width 139 height 42
click at [111, 480] on input "number" at bounding box center [220, 487] width 387 height 25
type input "5"
click at [848, 478] on div "Package 1 Your Packaging Type * Material used to package goods Envelope Large B…" at bounding box center [578, 472] width 1143 height 315
click at [318, 587] on button "Add Content *" at bounding box center [293, 590] width 550 height 59
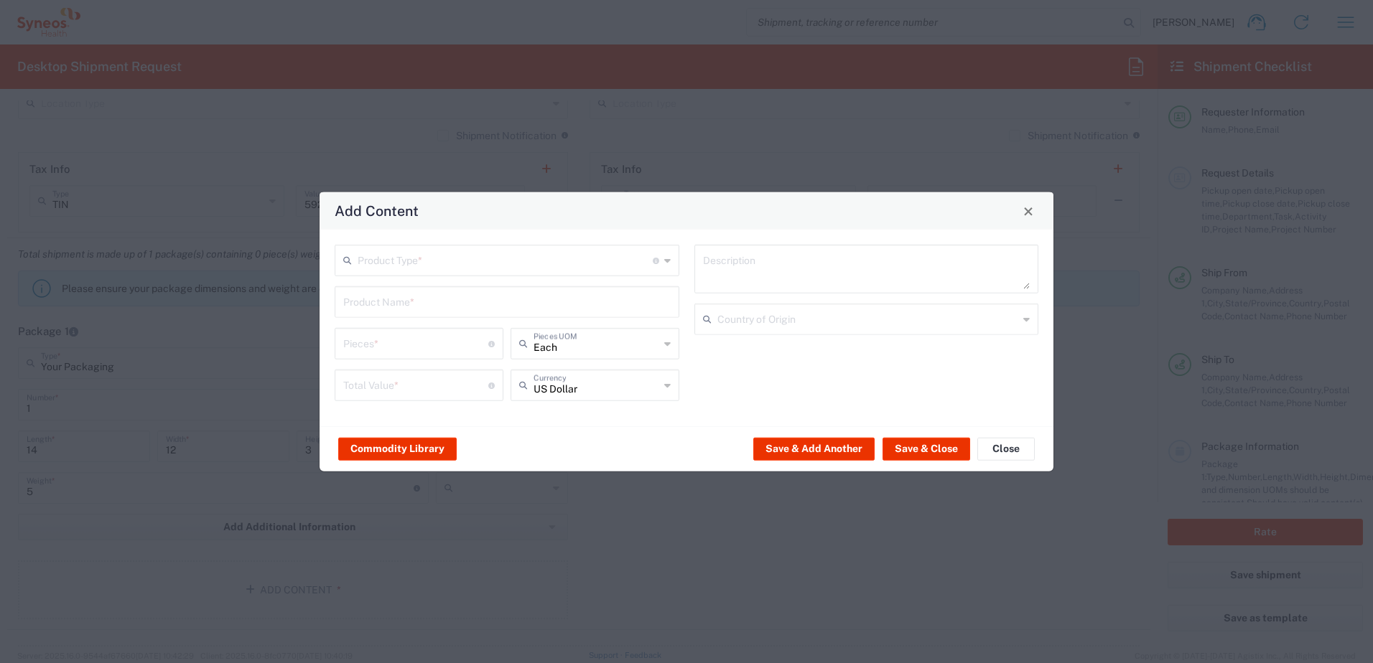
click at [488, 277] on div "Product Type * Document: Paper document generated internally by Syneos, a clien…" at bounding box center [507, 328] width 360 height 167
click at [493, 266] on input "text" at bounding box center [505, 259] width 295 height 25
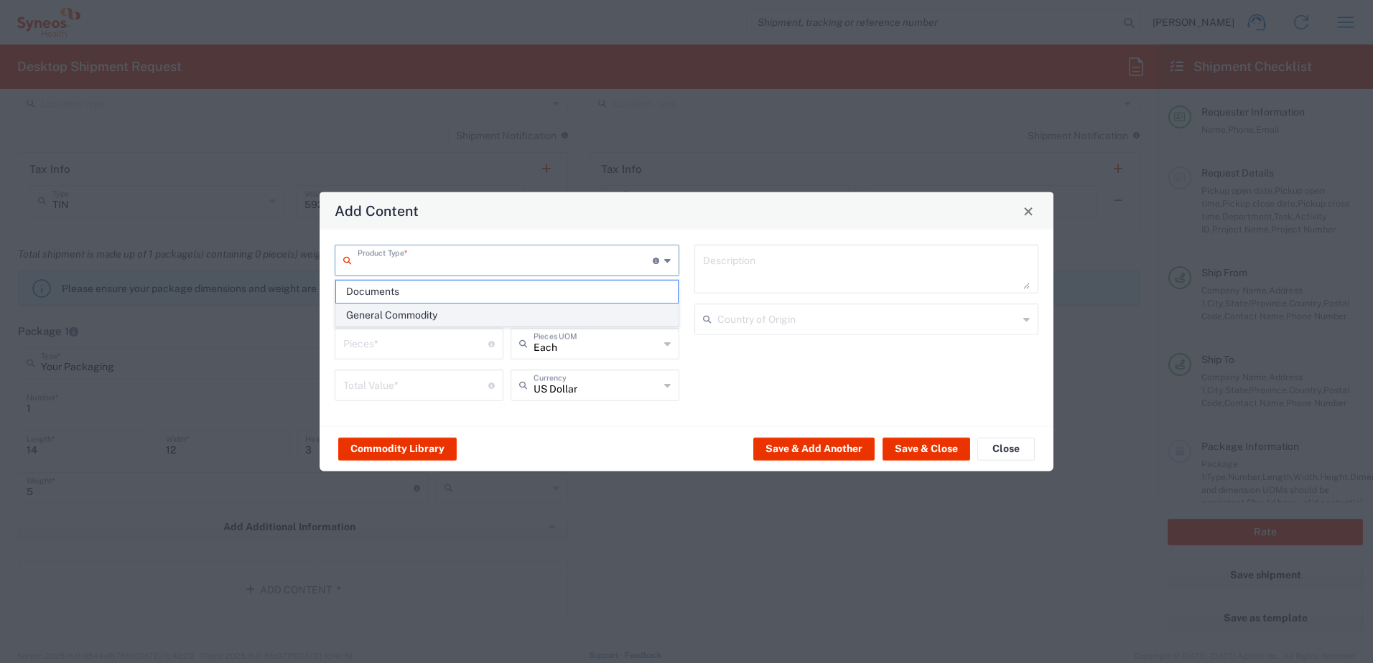
click at [429, 309] on span "General Commodity" at bounding box center [507, 315] width 342 height 22
type input "General Commodity"
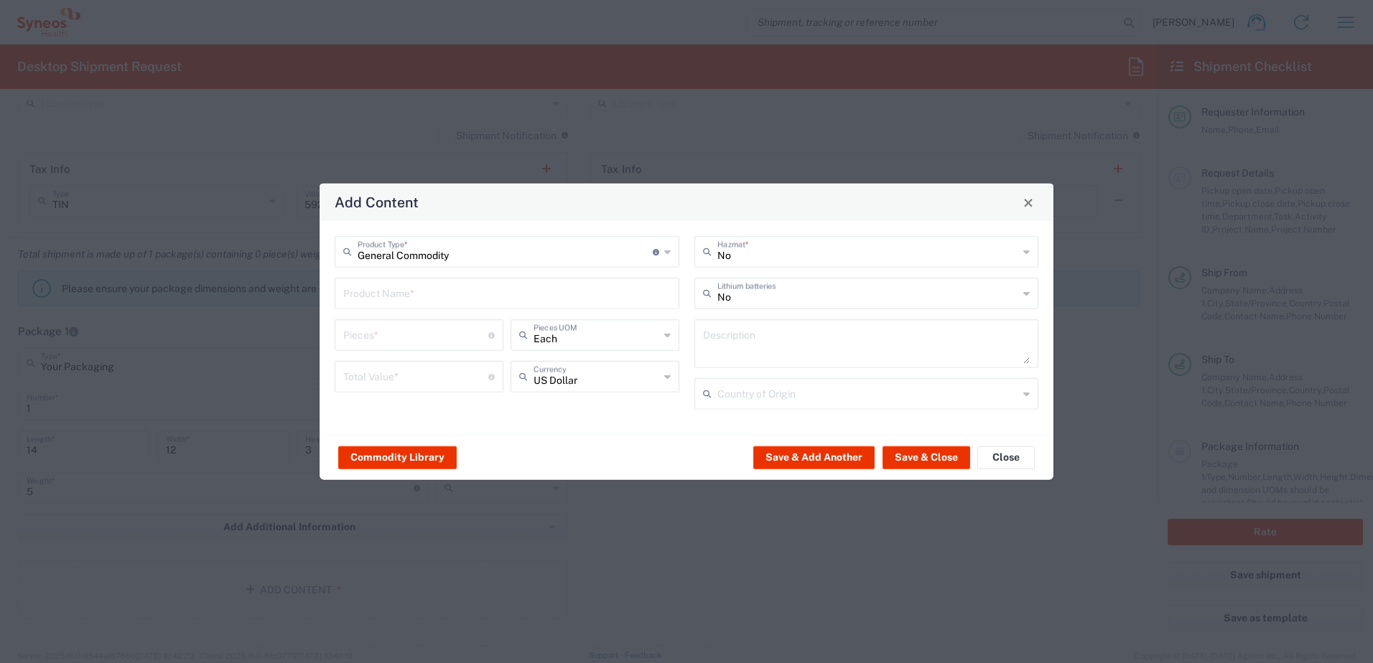
click at [421, 294] on input "text" at bounding box center [506, 292] width 327 height 25
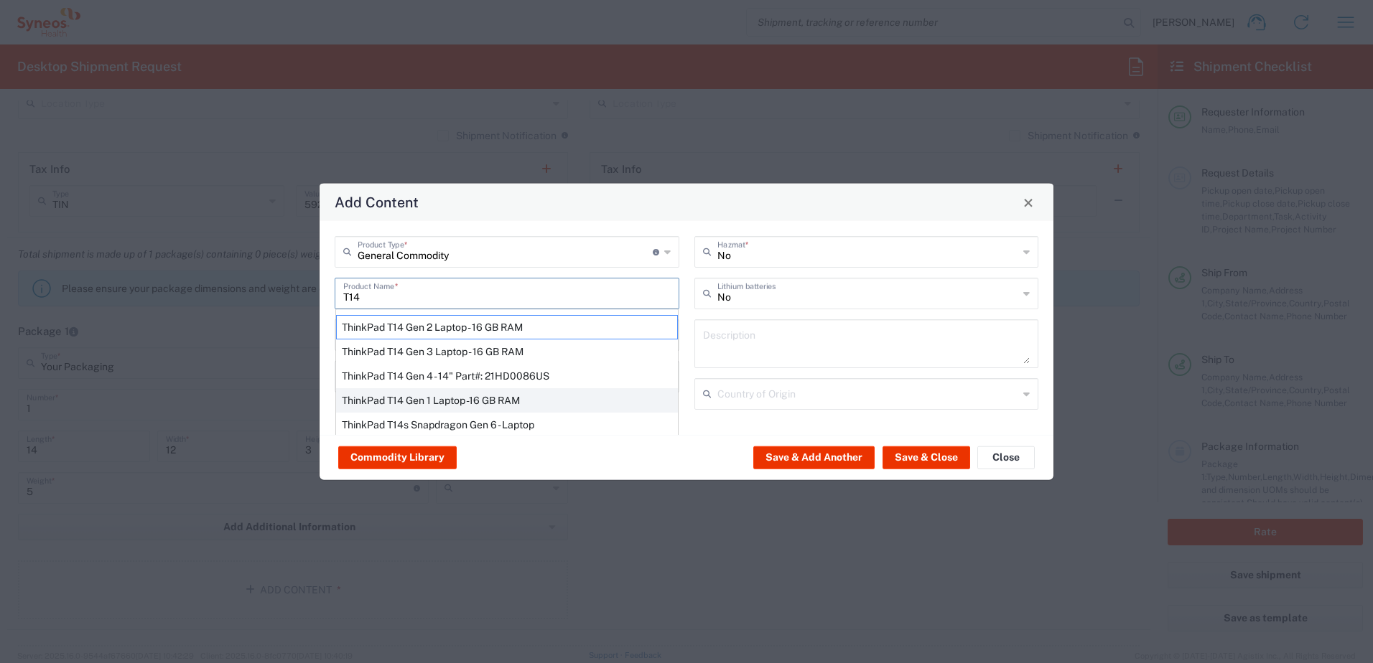
click at [430, 399] on div "ThinkPad T14 Gen 1 Laptop -16 GB RAM" at bounding box center [507, 400] width 342 height 24
type input "ThinkPad T14 Gen 1 Laptop -16 GB RAM"
type textarea "Intel Core i5-10210U- 14"- 512 GB SSD"
type input "China"
type input "Yes"
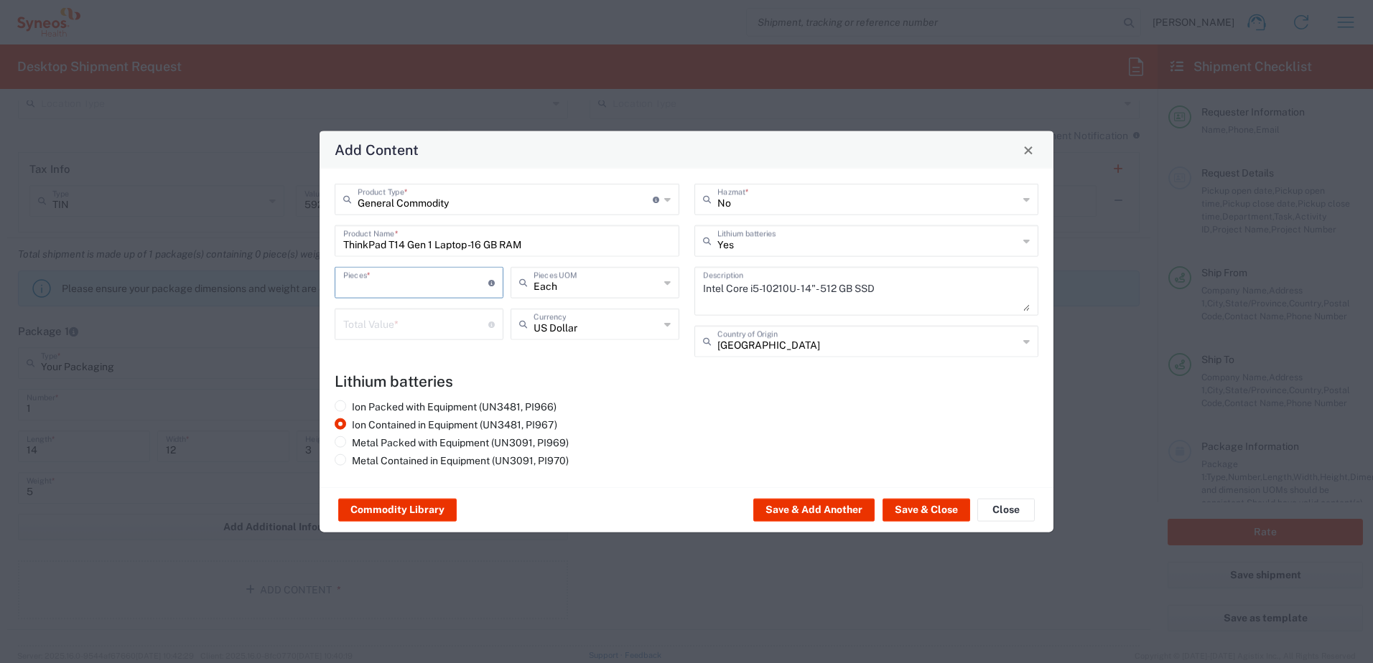
click at [408, 284] on input "number" at bounding box center [415, 281] width 145 height 25
type input "1"
click at [394, 317] on input "number" at bounding box center [415, 323] width 145 height 25
type input "500"
click at [651, 391] on agx-lithium-batteries-content "Lithium batteries Ion Packed with Equipment (UN3481, PI966) Ion Contained in Eq…" at bounding box center [687, 423] width 704 height 100
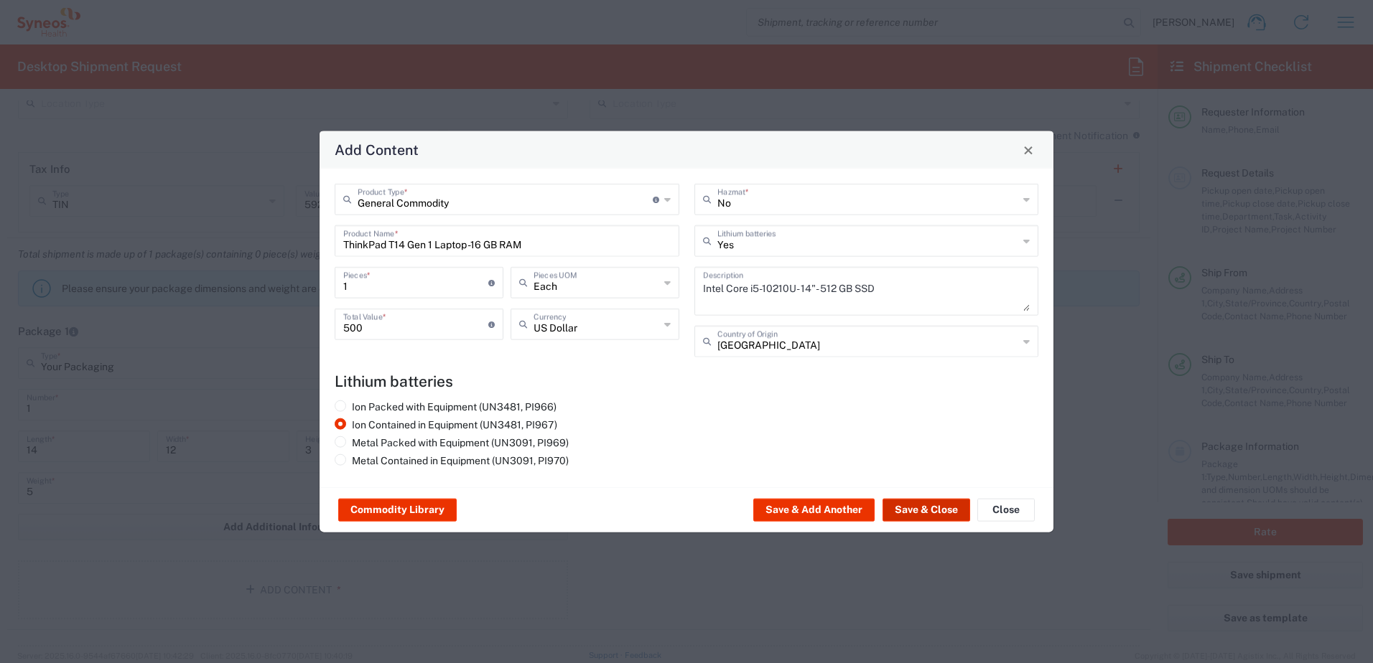
click at [944, 500] on button "Save & Close" at bounding box center [927, 510] width 88 height 23
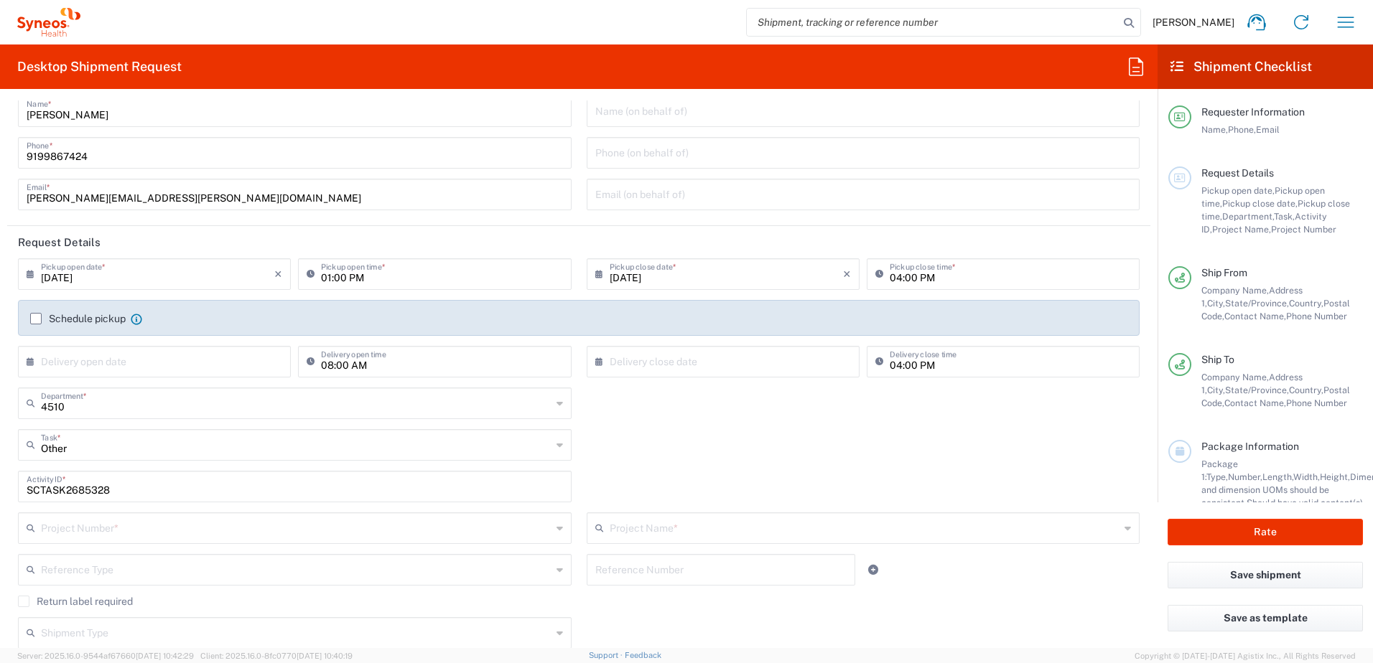
scroll to position [144, 0]
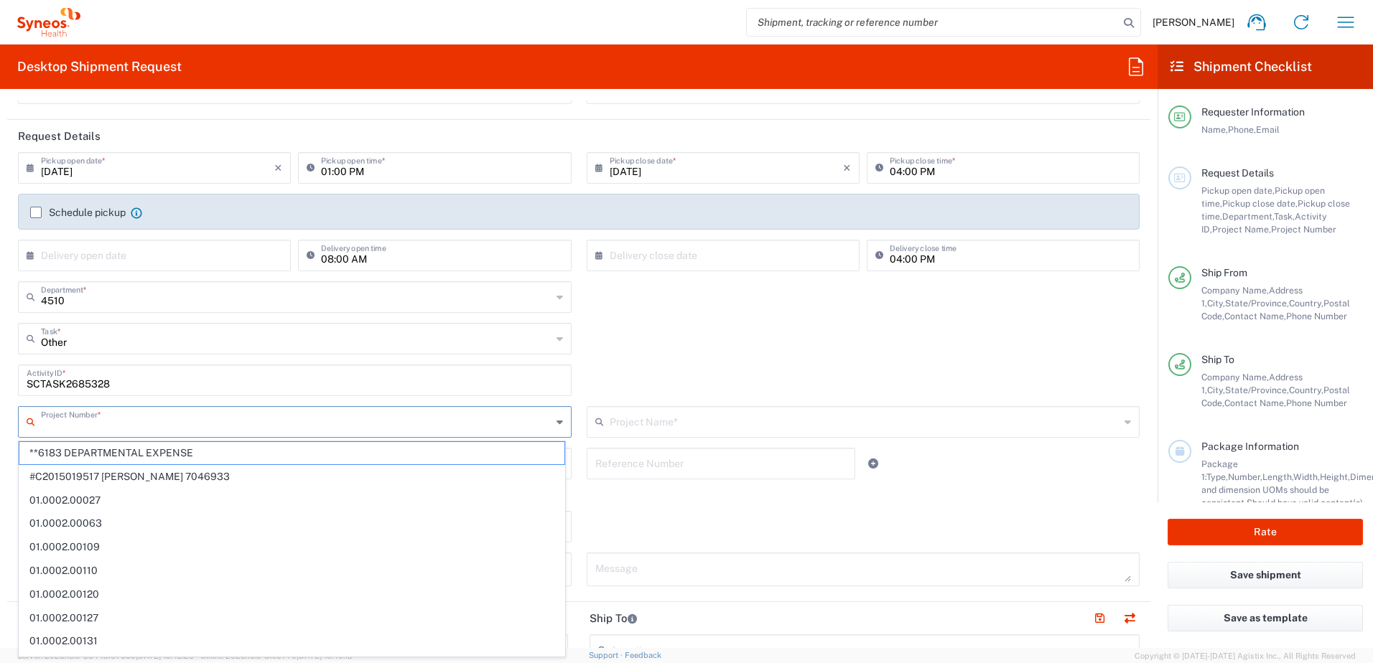
click at [182, 427] on input "text" at bounding box center [296, 421] width 511 height 25
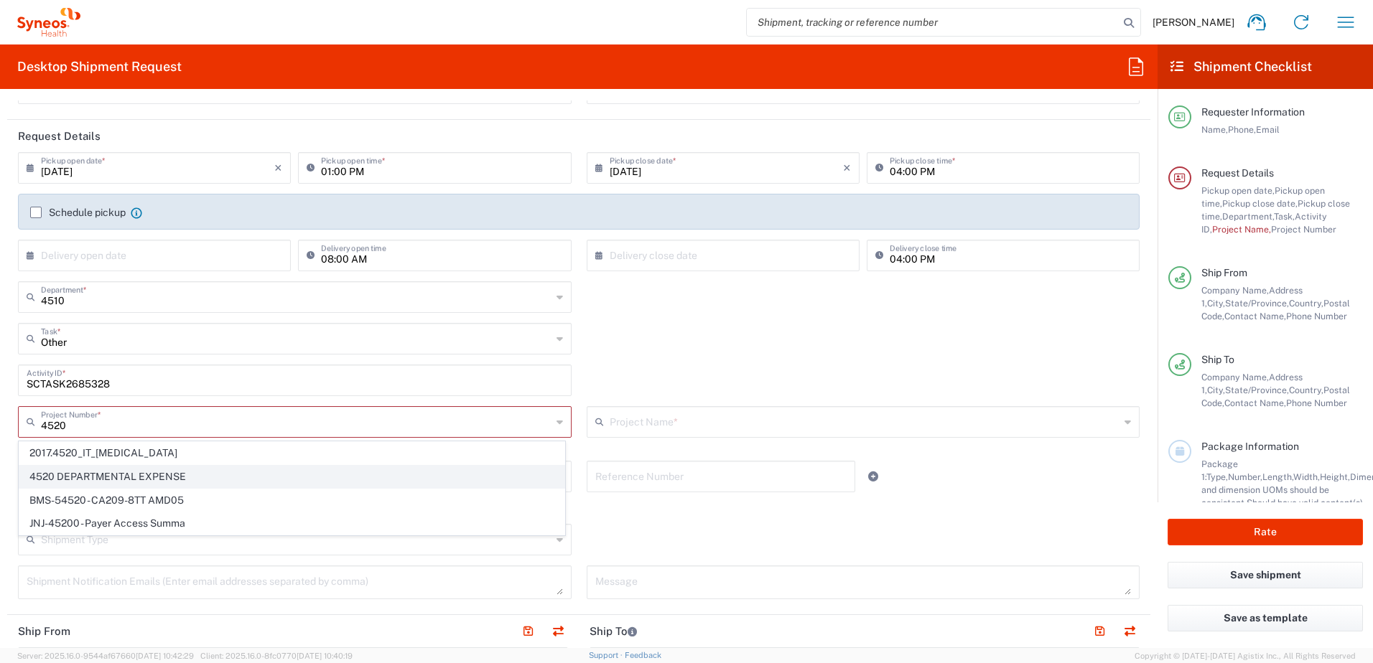
click at [124, 474] on span "4520 DEPARTMENTAL EXPENSE" at bounding box center [291, 477] width 545 height 22
type input "4520 DEPARTMENTAL EXPENSE"
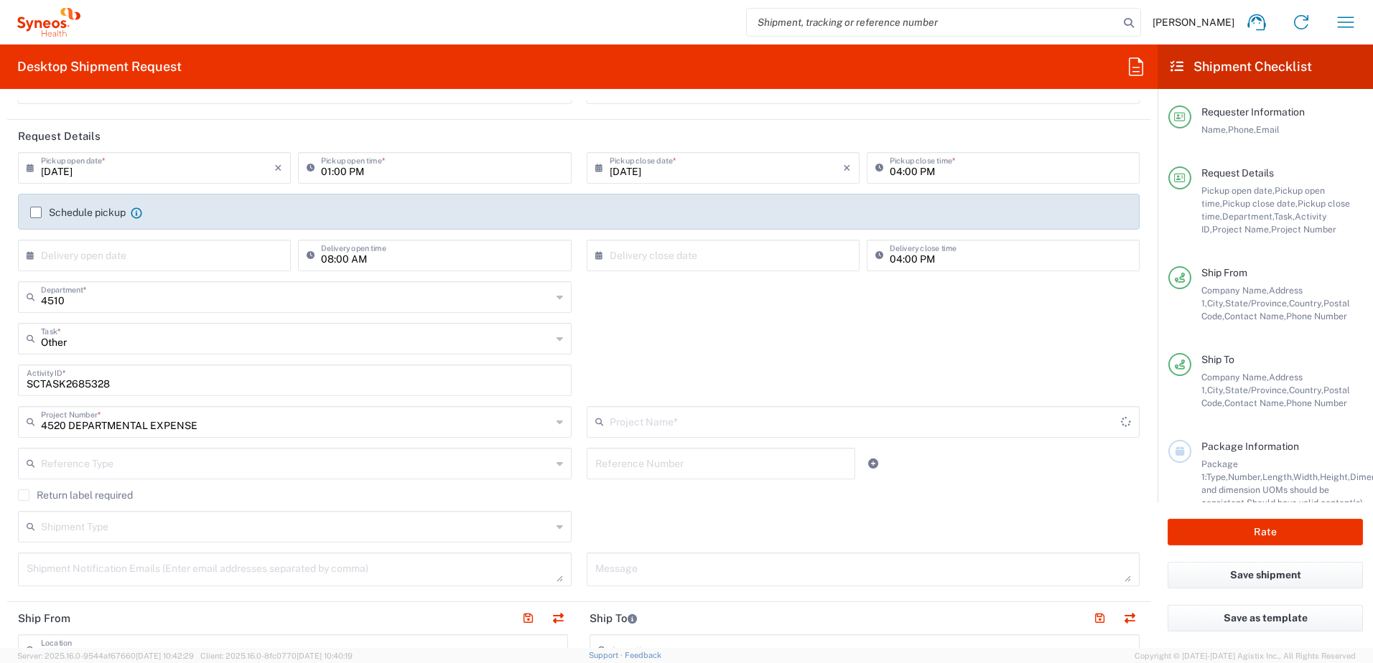
type input "4520 DEPARTMENTAL EXPENSE"
click at [637, 507] on div "Return label required" at bounding box center [579, 501] width 1122 height 22
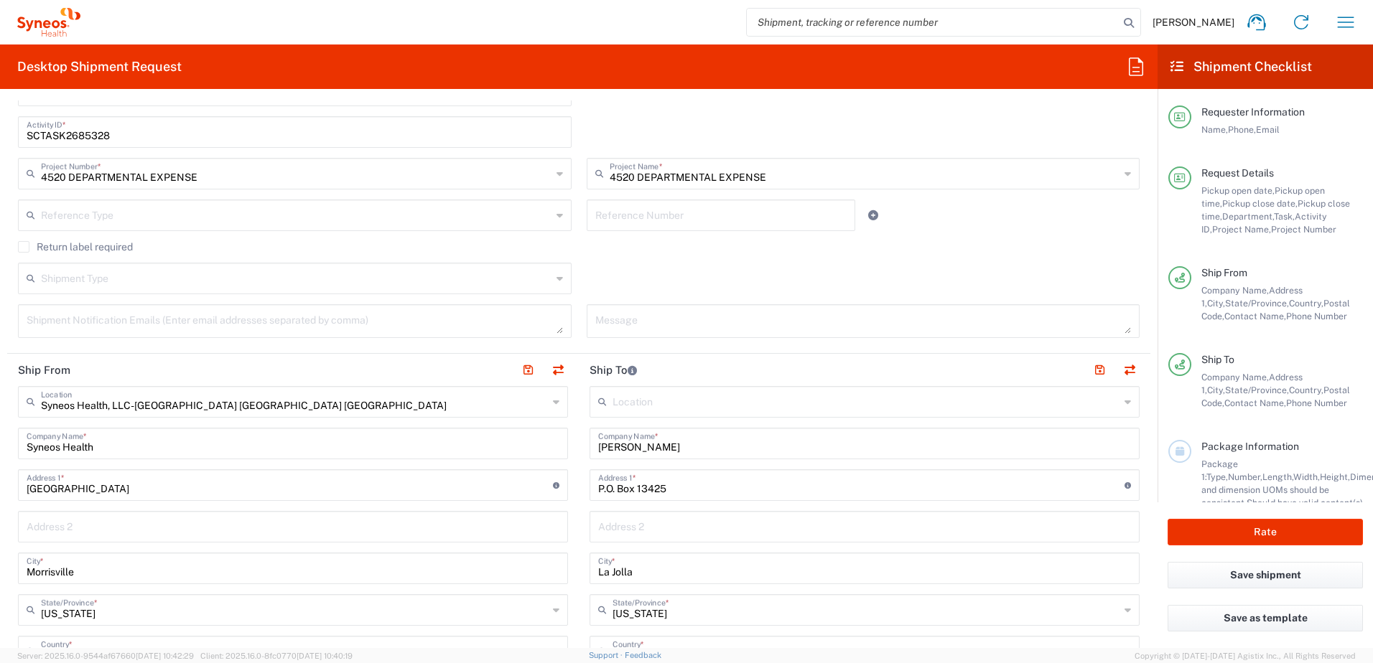
scroll to position [503, 0]
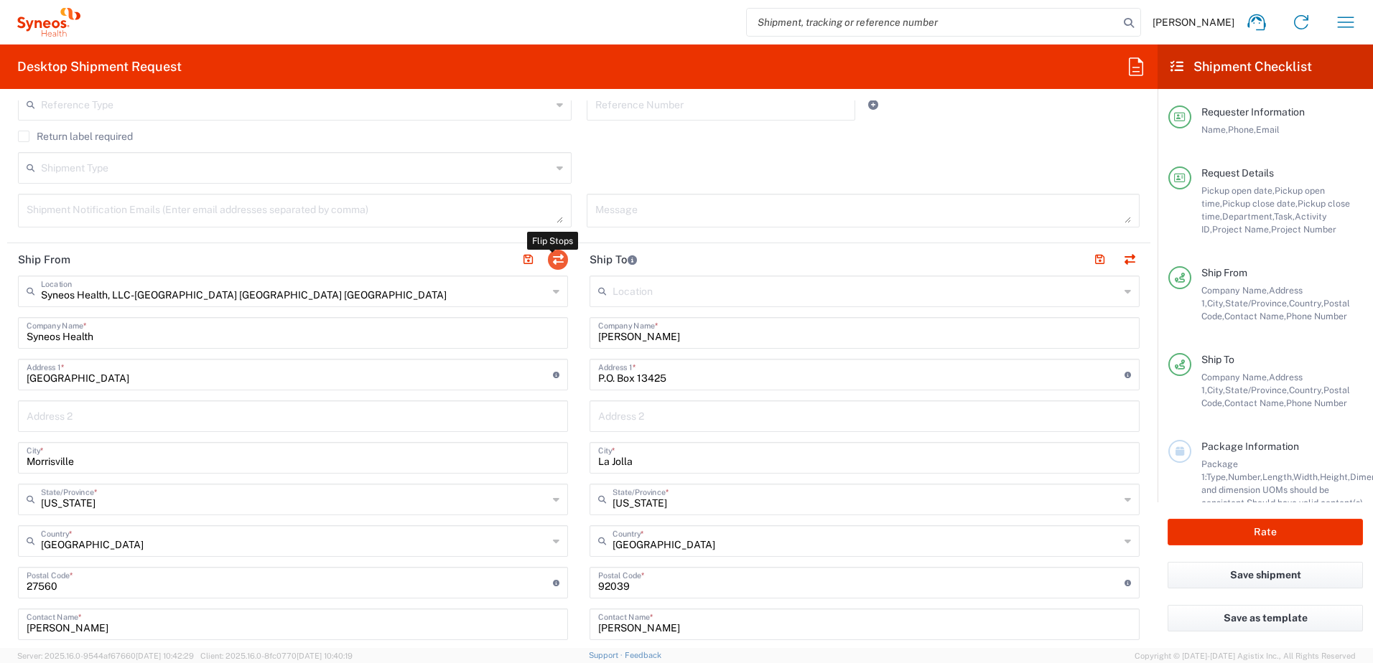
click at [558, 261] on button "button" at bounding box center [558, 260] width 20 height 20
type input "Nancy Shahdoost"
type input "P.O. Box 13425"
type input "La Jolla"
type input "California"
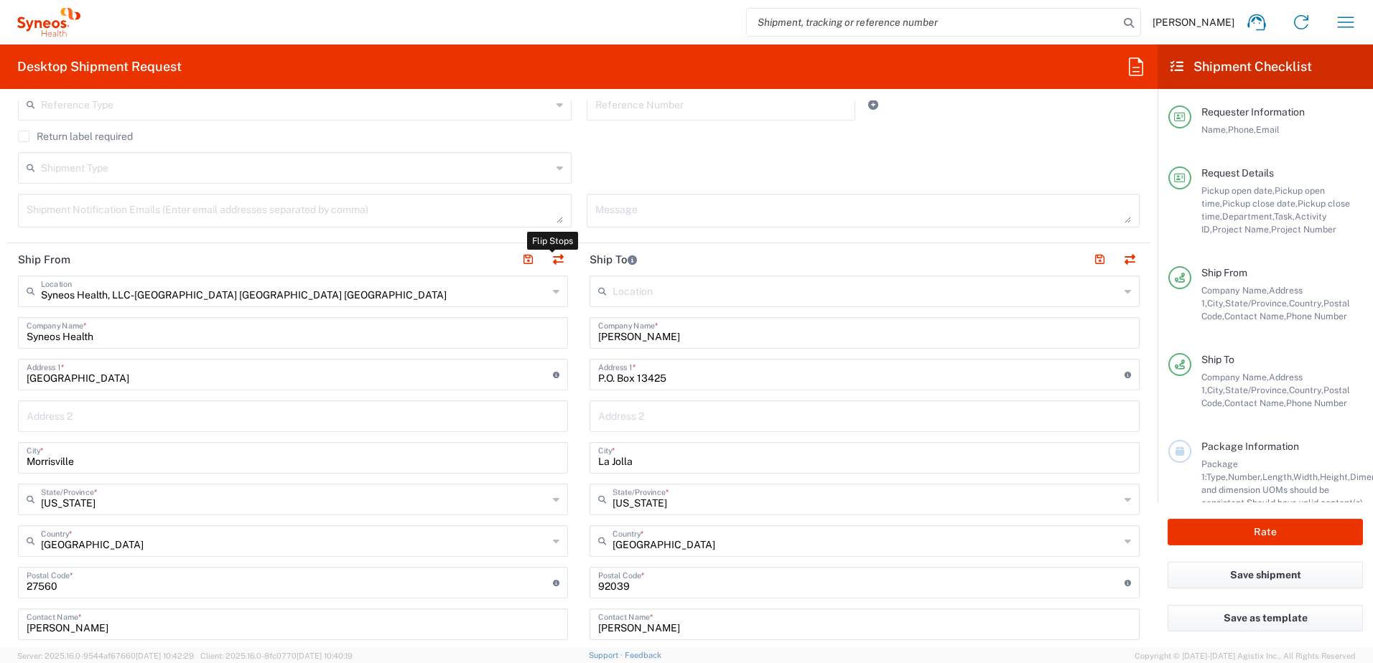
type input "92039"
type input "Nancy Shahdoost"
type input "8582438672"
type input "nazshah@sbcglobal.net"
type input "Syneos Health, LLC-Morrisville NC US"
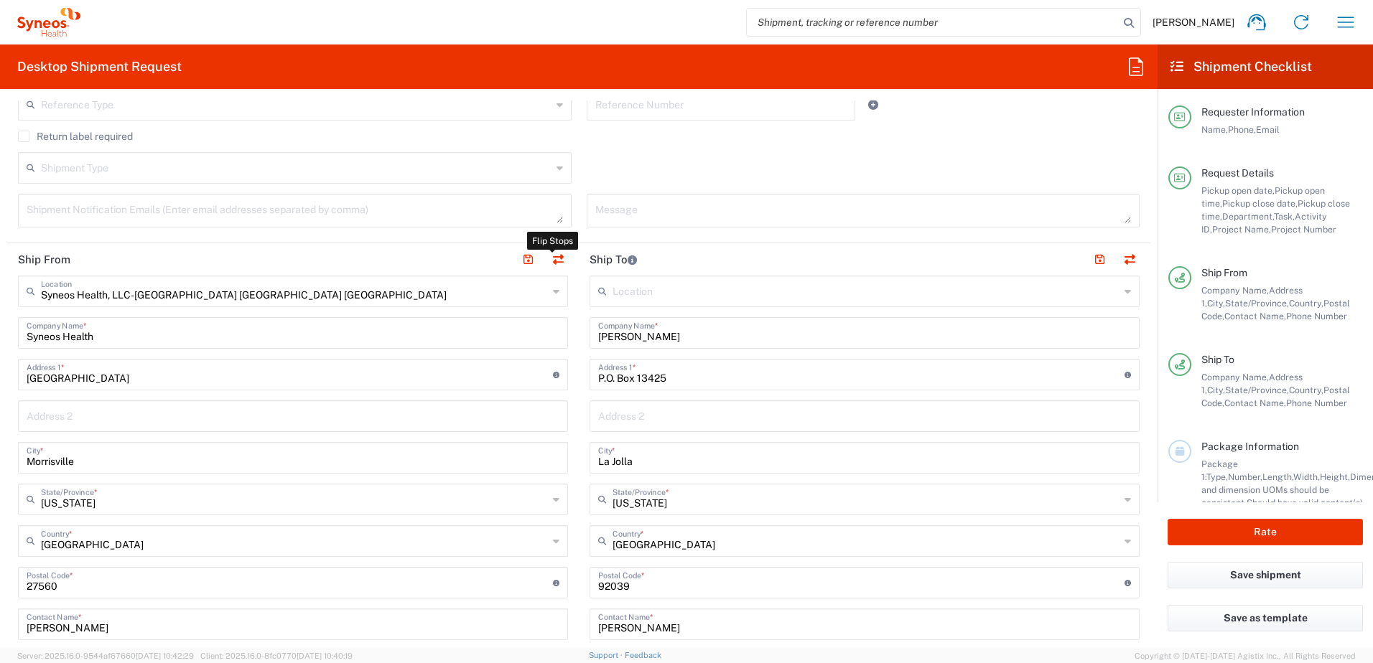
type input "Syneos Health"
type input "1030 Sync Street"
type input "Morrisville"
type input "North Carolina"
type input "United States"
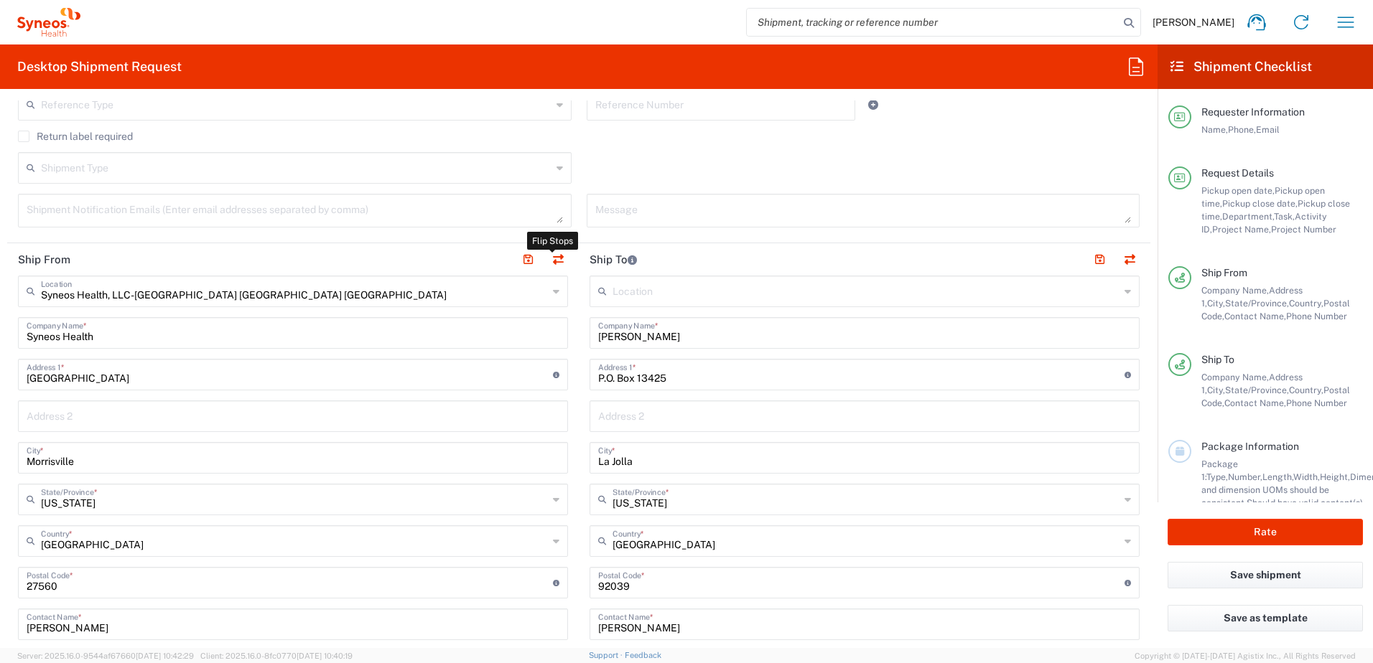
type input "27560"
type input "Chris Carpenter"
type input "9199867424"
type input "christopher.carpenter@syneoshealth.com"
type input "EORI"
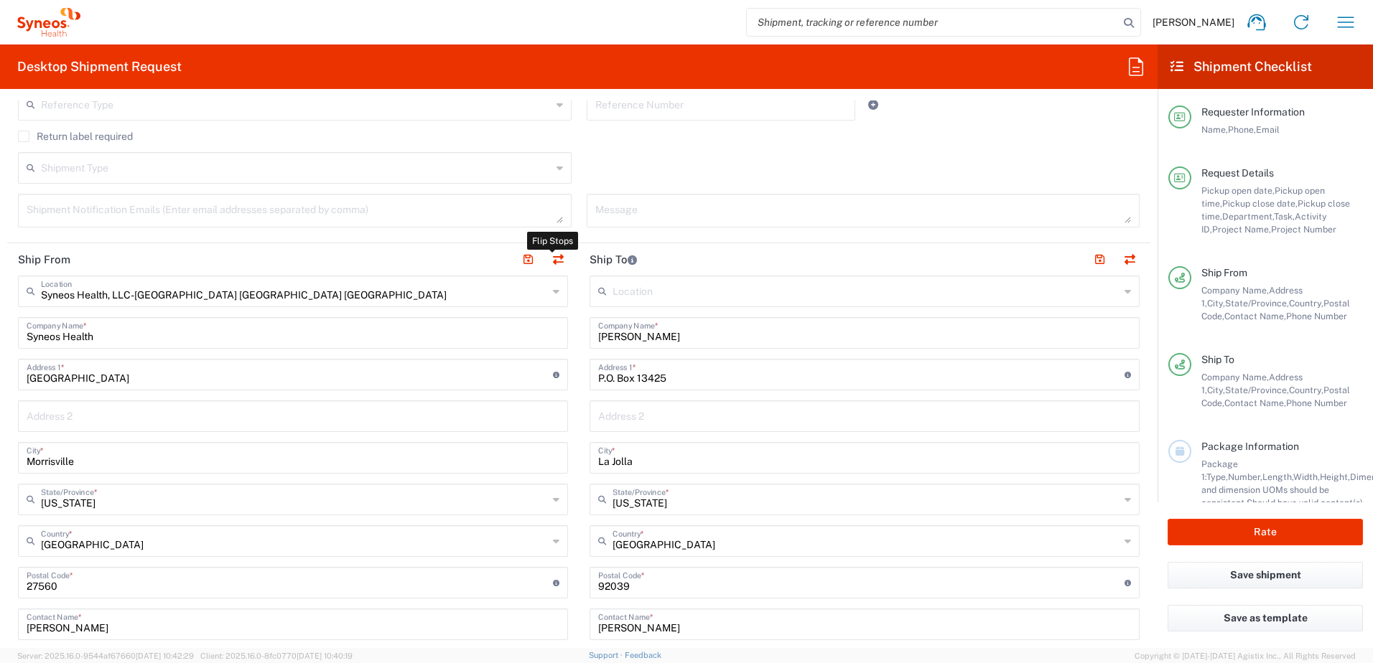
type input "TIN"
type input "592407464"
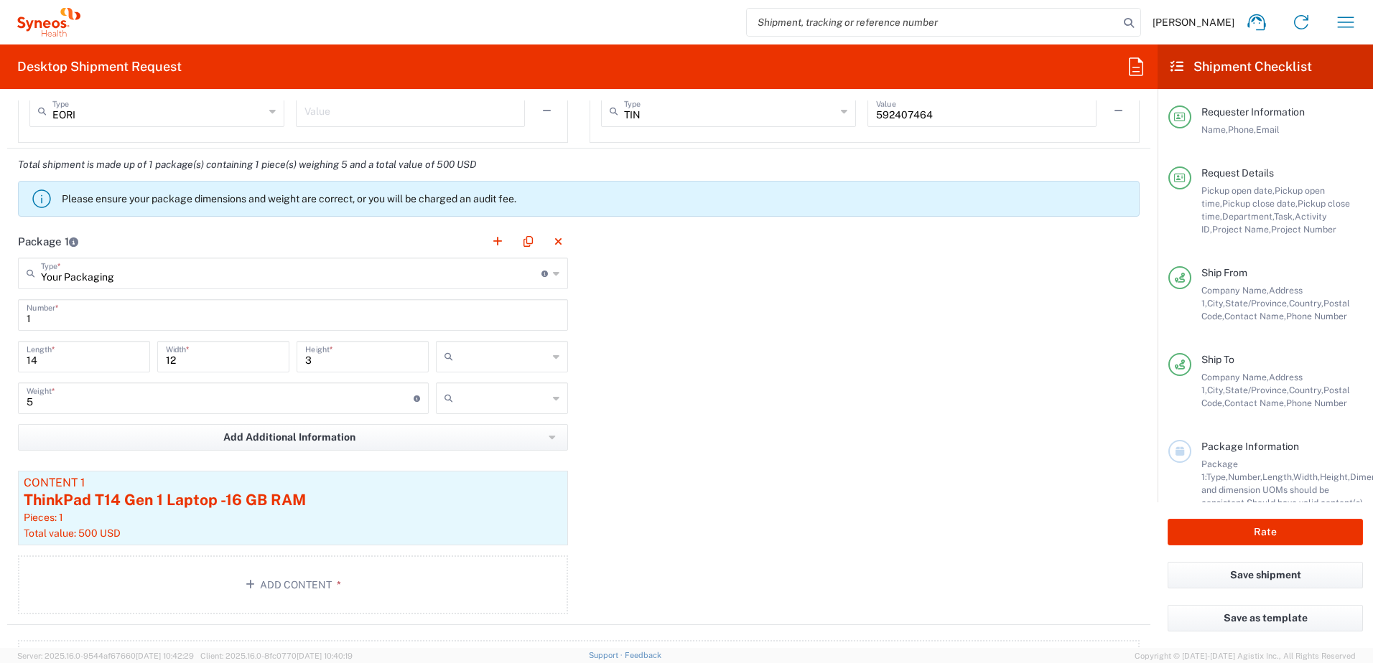
scroll to position [1293, 0]
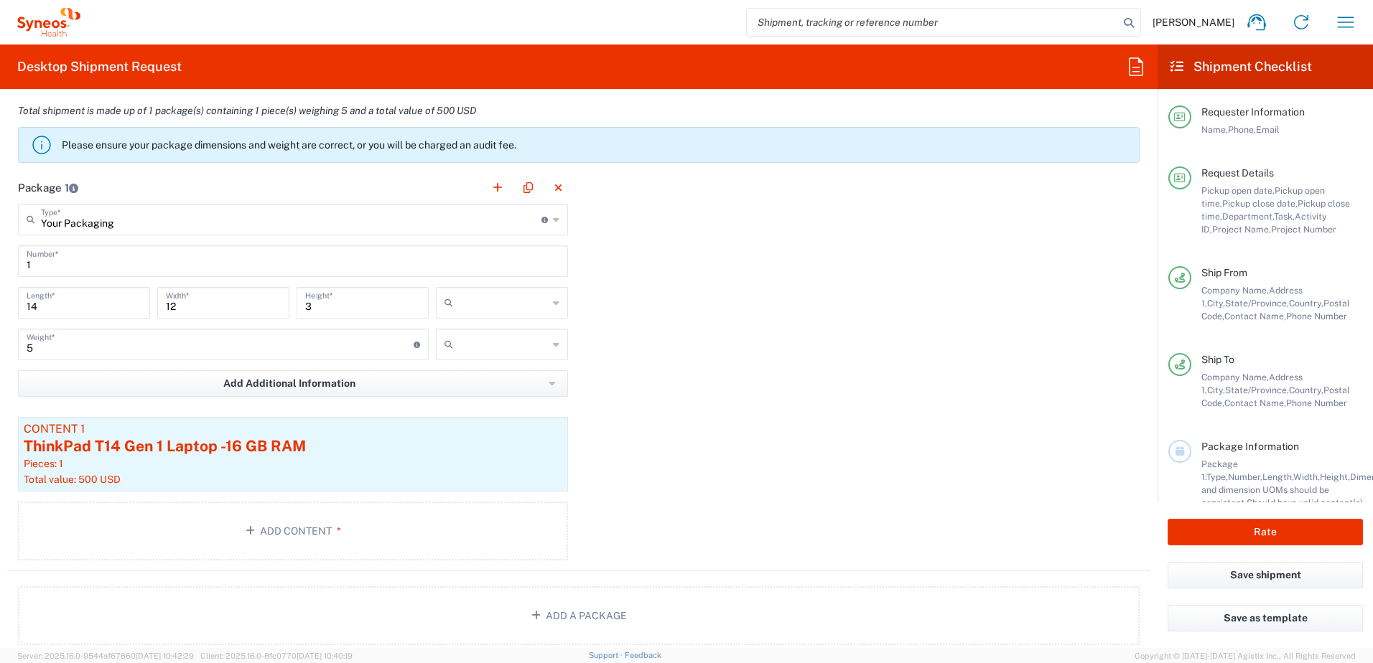
click at [230, 304] on input "12" at bounding box center [223, 301] width 115 height 25
type input "13"
click at [811, 349] on div "Package 1 Your Packaging Type * Material used to package goods Envelope Large B…" at bounding box center [578, 372] width 1143 height 400
click at [480, 316] on div at bounding box center [502, 303] width 132 height 32
click at [460, 349] on span "ft" at bounding box center [497, 358] width 128 height 22
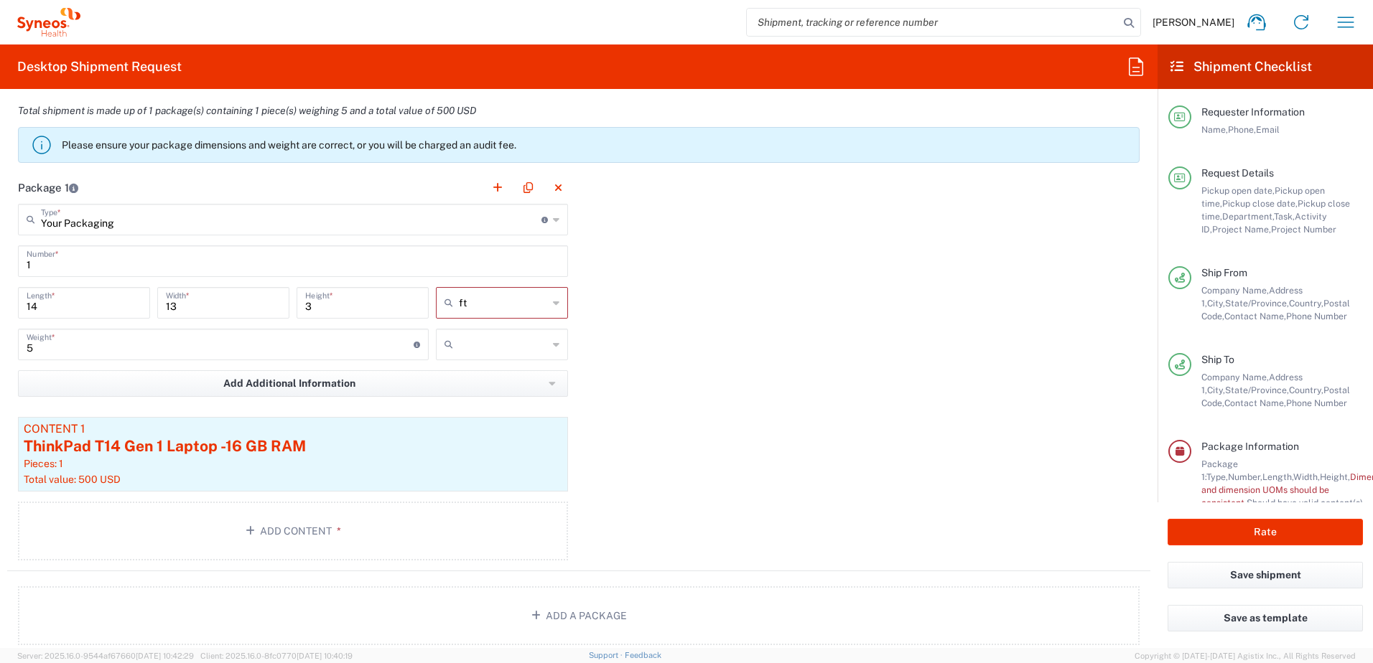
type input "ft"
click at [497, 309] on input "ft" at bounding box center [503, 303] width 89 height 23
click at [474, 373] on span "in" at bounding box center [497, 382] width 128 height 22
type input "168"
type input "156"
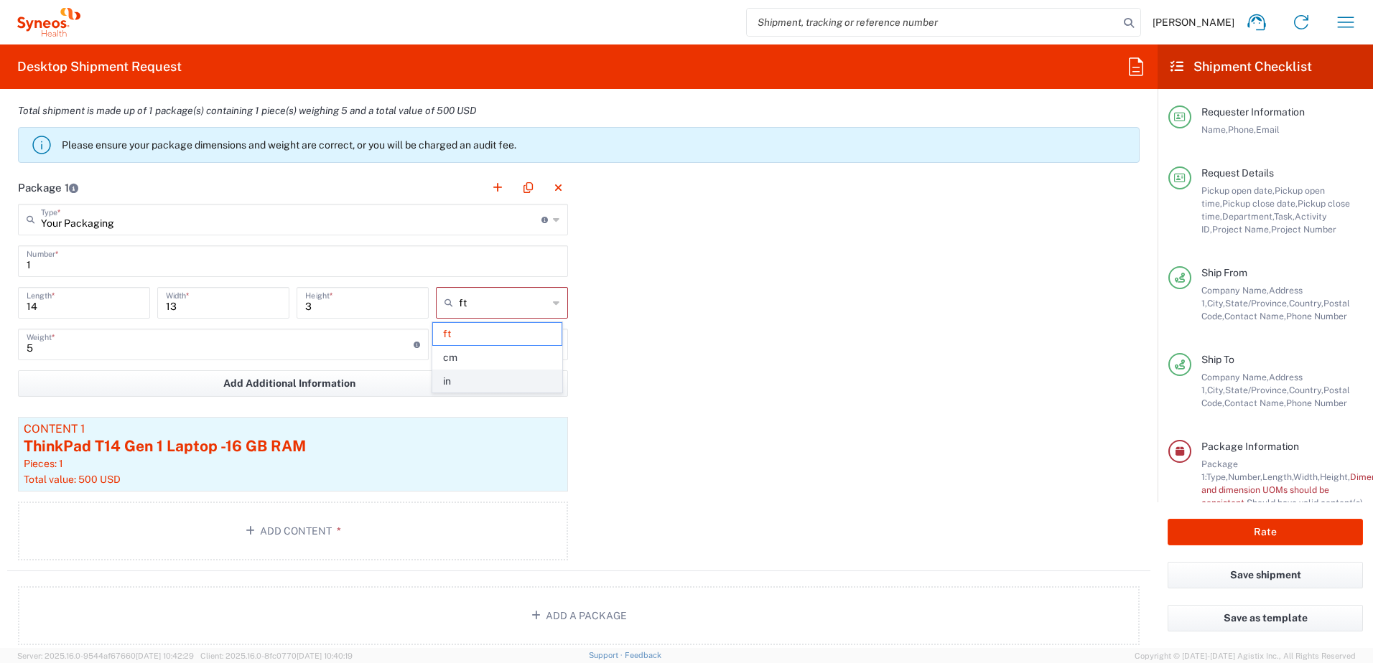
type input "36"
type input "in"
drag, startPoint x: 99, startPoint y: 308, endPoint x: -50, endPoint y: 291, distance: 149.6
click at [0, 291] on html "Chris Carpenter Home Shipment estimator Shipment tracking Desktop shipment requ…" at bounding box center [686, 331] width 1373 height 663
type input "14"
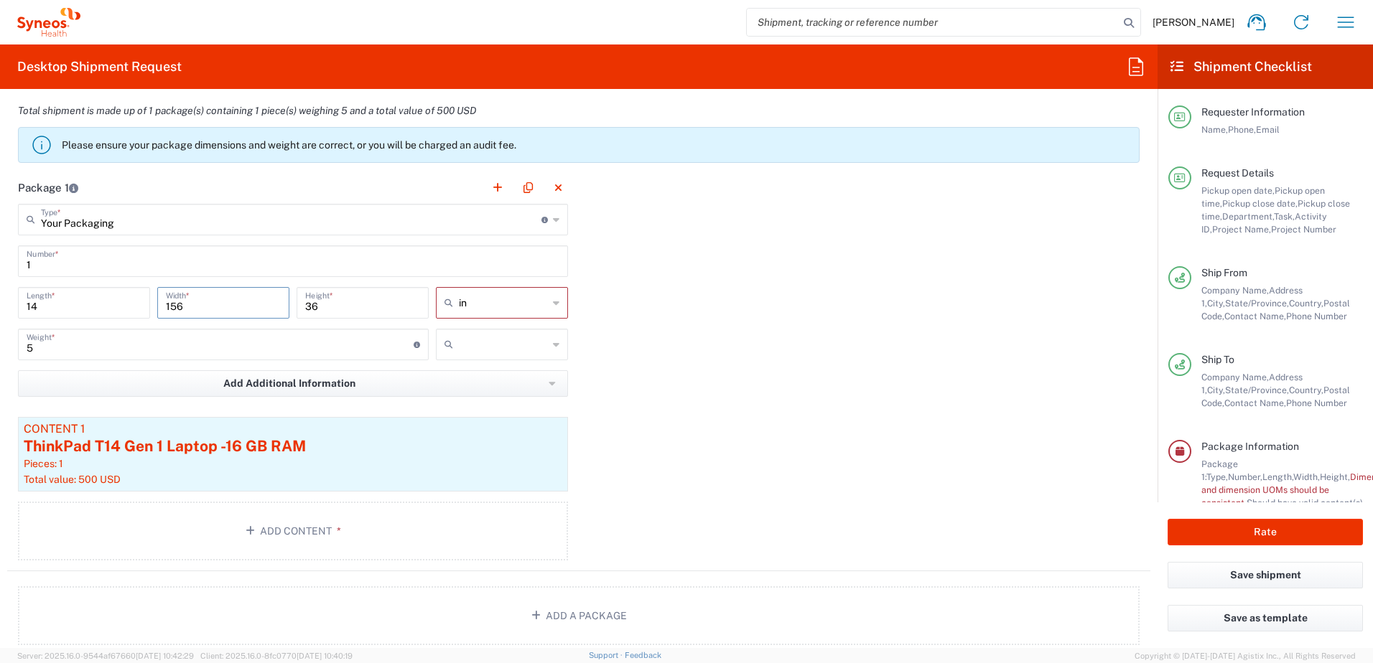
drag, startPoint x: 215, startPoint y: 299, endPoint x: 103, endPoint y: 297, distance: 112.0
click at [103, 297] on div "14 Length * 156 Width * 36 Height * in ft cm in" at bounding box center [292, 308] width 557 height 42
type input "13"
drag, startPoint x: 328, startPoint y: 309, endPoint x: 237, endPoint y: 302, distance: 91.5
click at [237, 302] on div "14 Length * 13 Width * 36 Height * in ft cm in" at bounding box center [292, 308] width 557 height 42
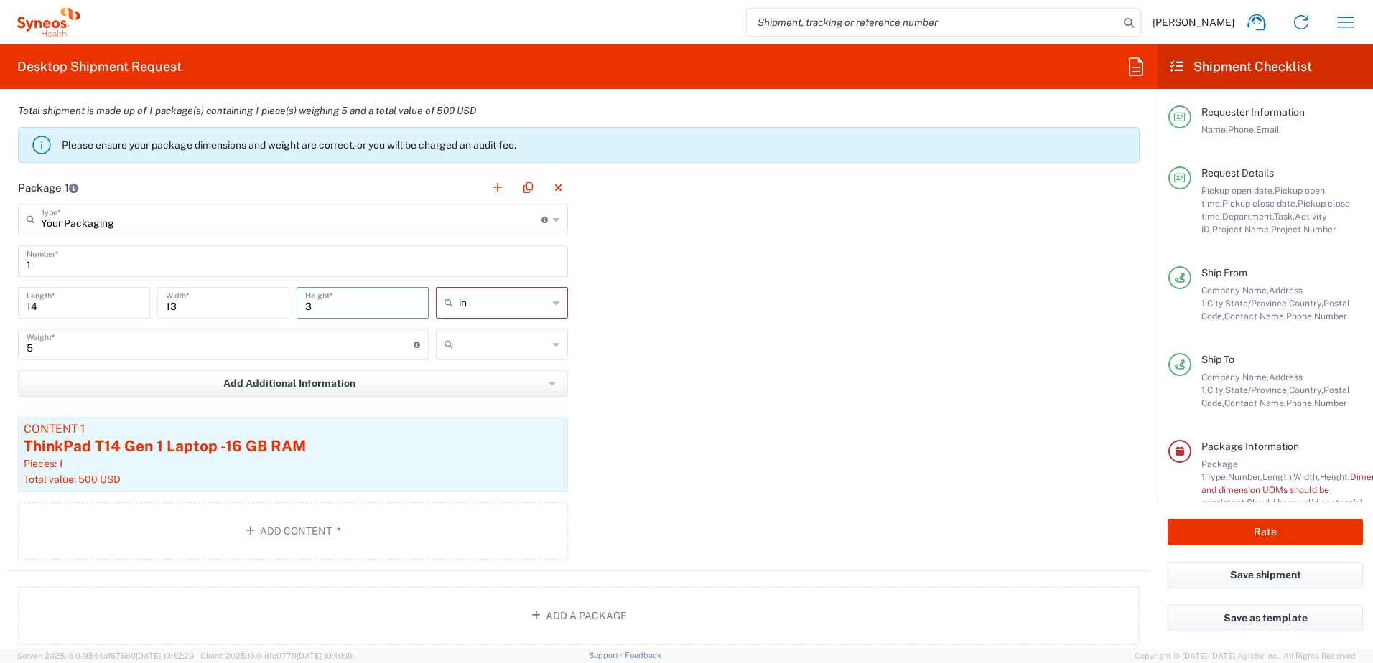
type input "3"
click at [830, 348] on div "Package 1 Your Packaging Type * Material used to package goods Envelope Large B…" at bounding box center [578, 372] width 1143 height 400
click at [484, 338] on input "text" at bounding box center [503, 344] width 89 height 23
click at [462, 391] on span "lbs" at bounding box center [497, 399] width 128 height 22
type input "lbs"
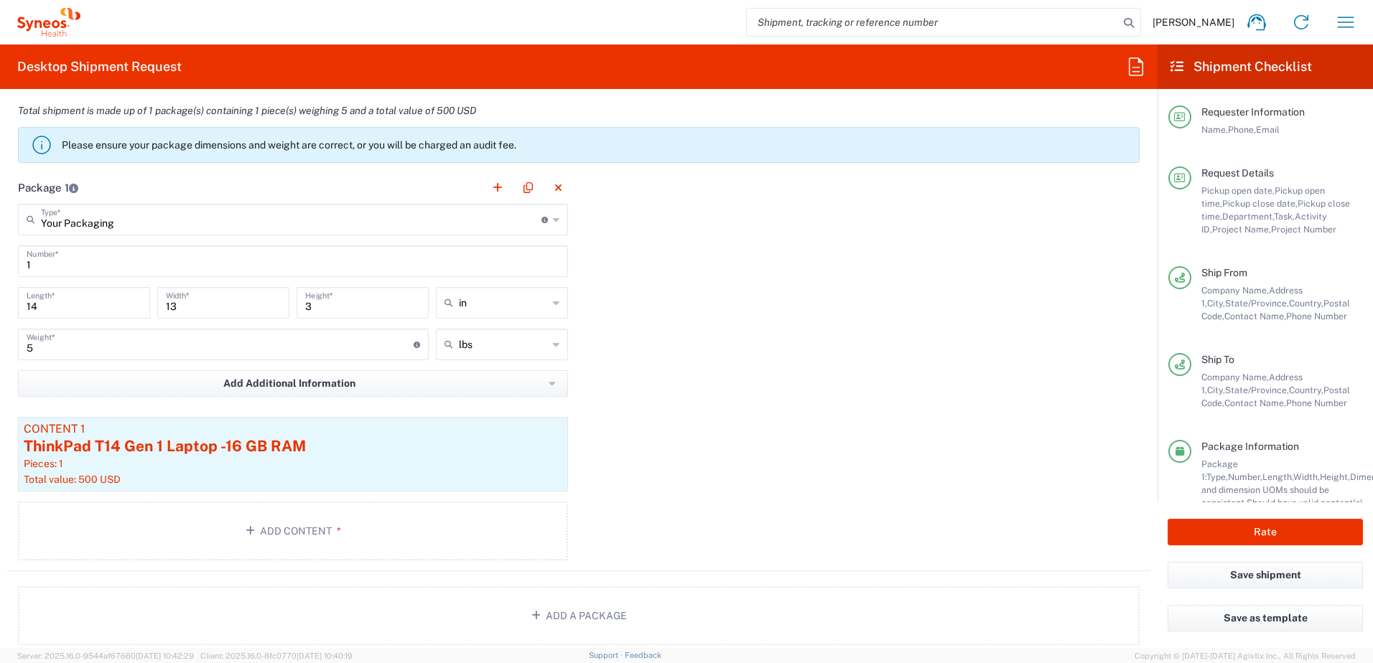
click at [703, 354] on div "Package 1 Your Packaging Type * Material used to package goods Envelope Large B…" at bounding box center [578, 372] width 1143 height 400
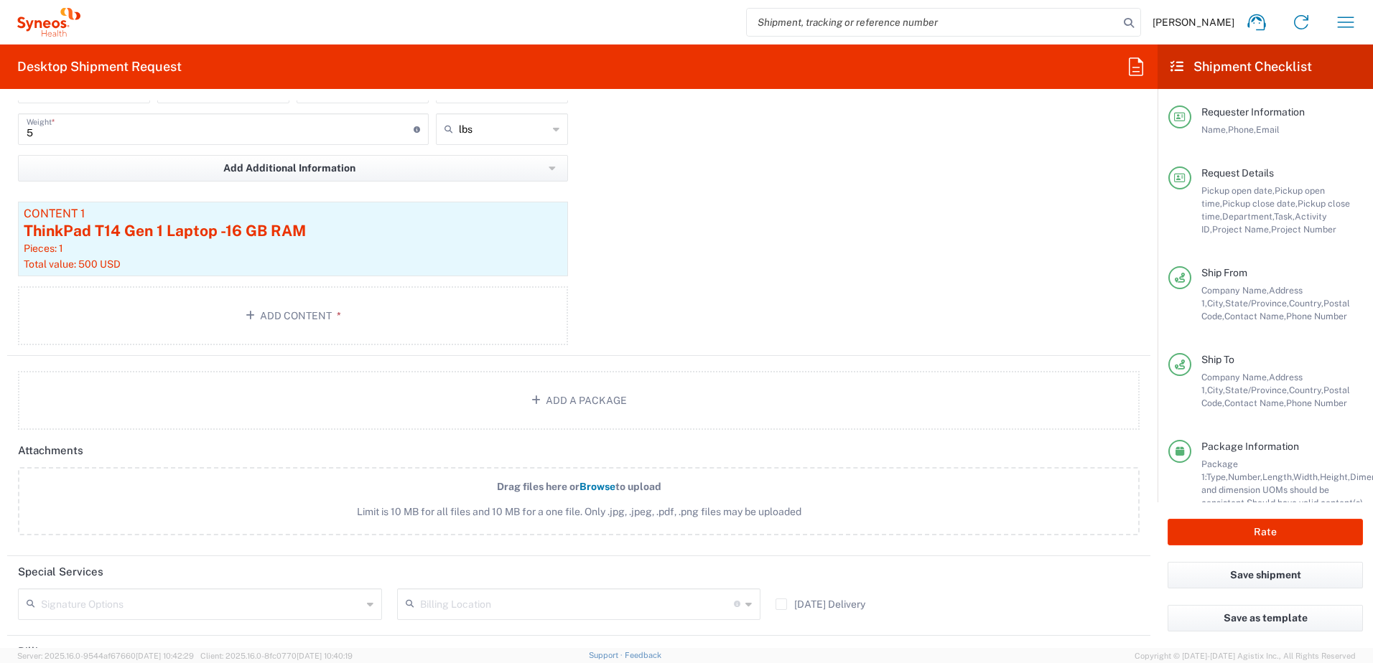
scroll to position [1710, 0]
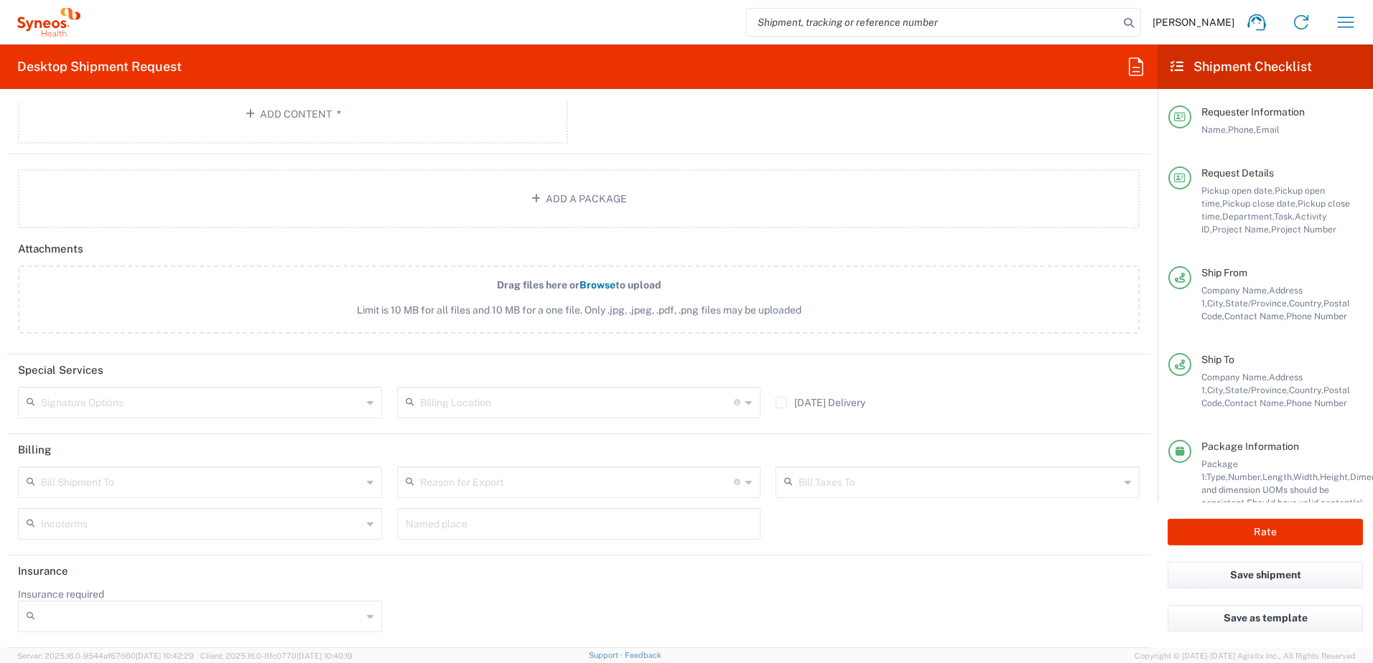
click at [139, 401] on input "text" at bounding box center [201, 401] width 321 height 25
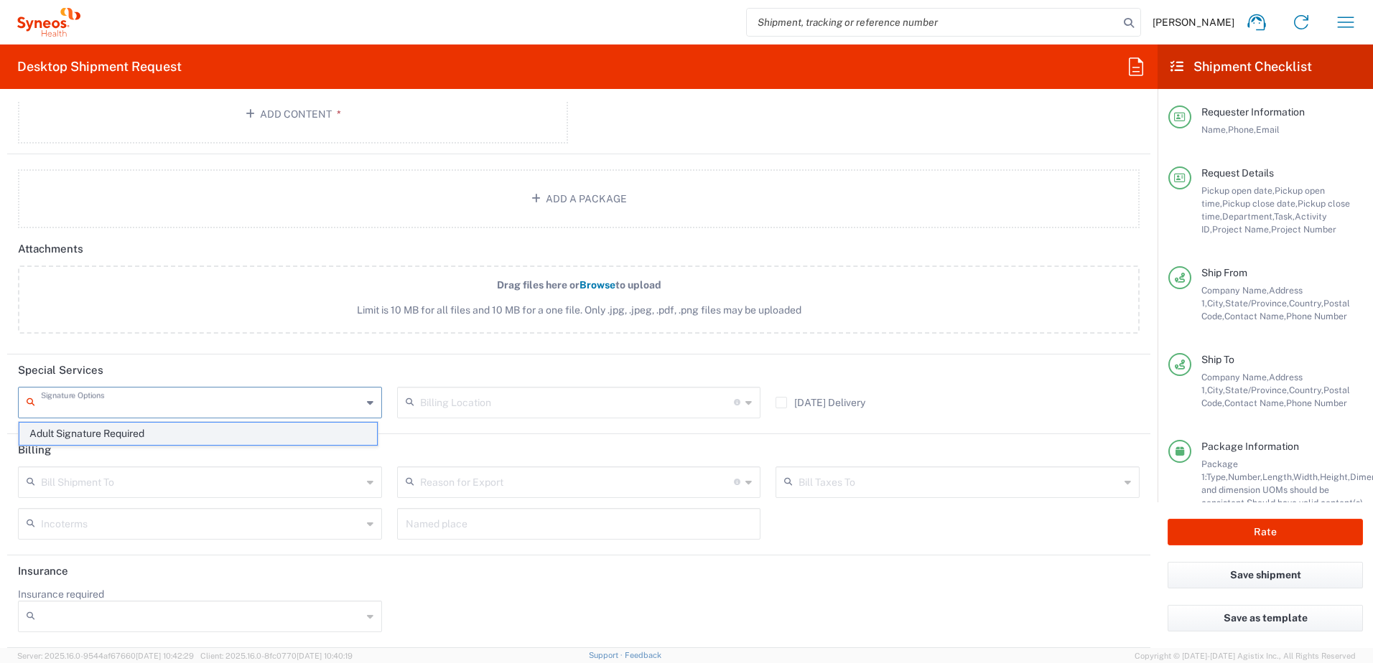
click at [124, 427] on span "Adult Signature Required" at bounding box center [198, 434] width 358 height 22
type input "Adult Signature Required"
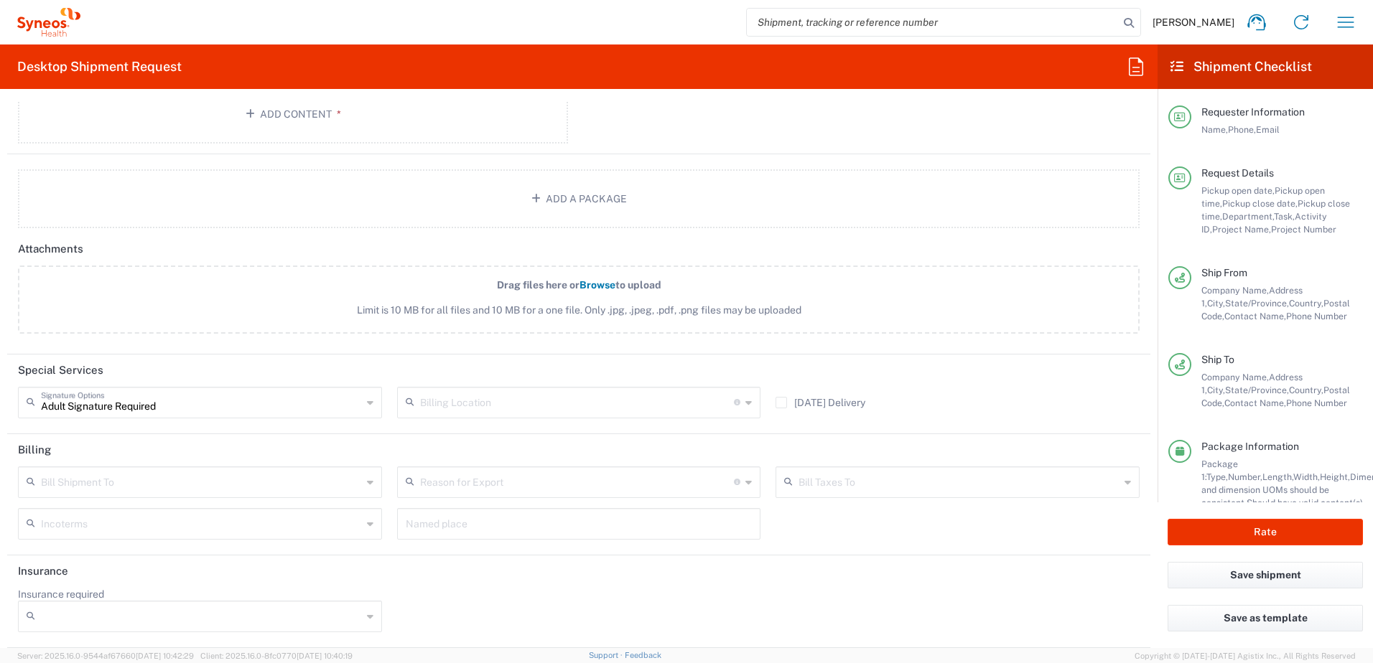
click at [544, 441] on header "Billing" at bounding box center [578, 450] width 1143 height 32
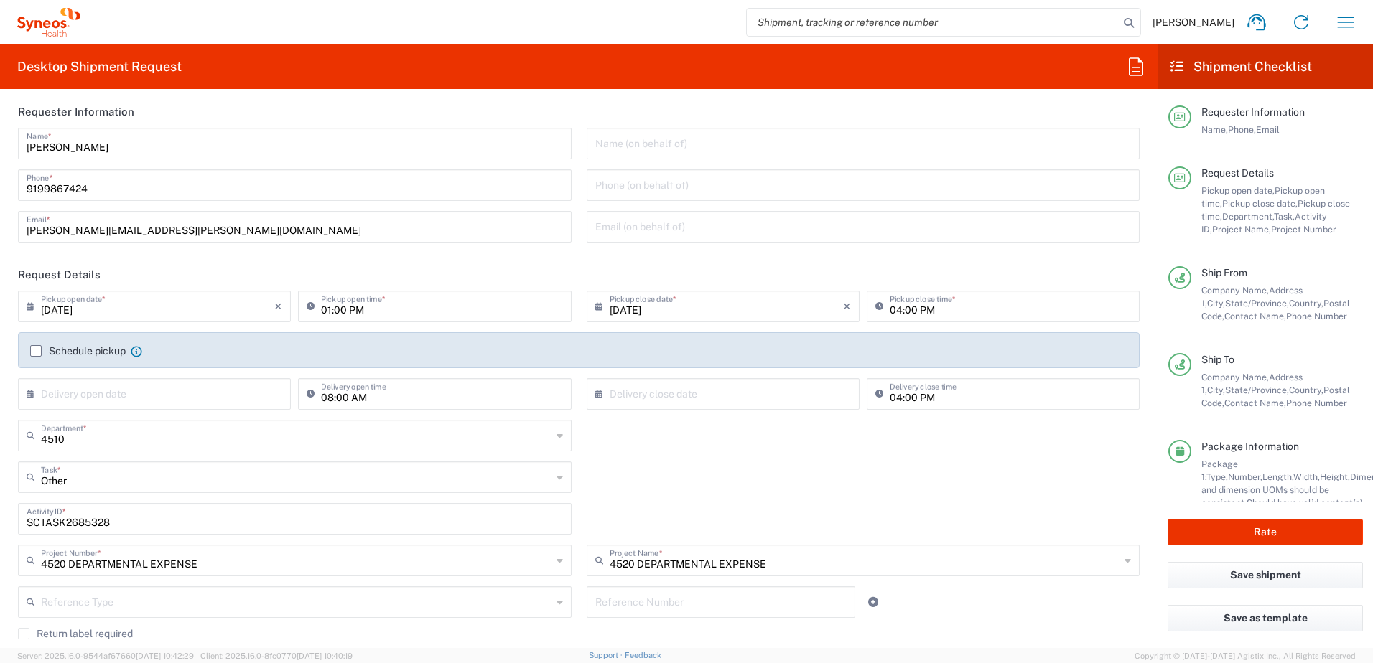
scroll to position [0, 0]
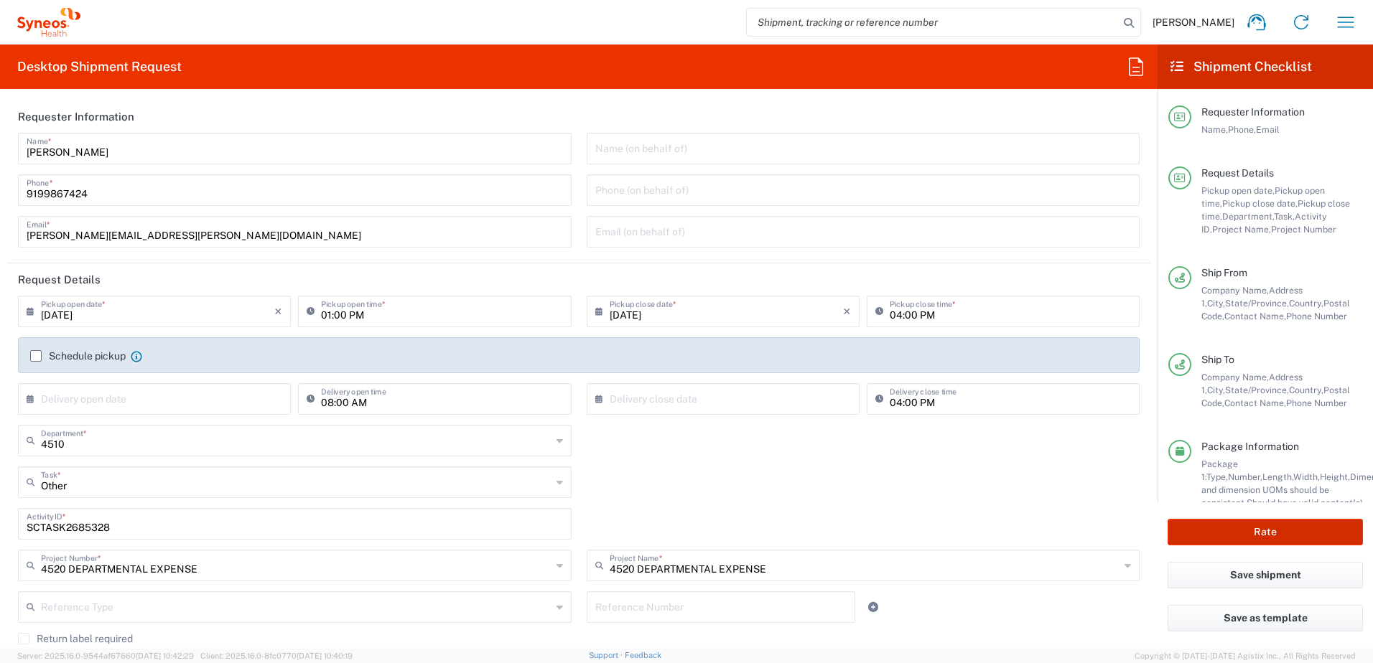
click at [1247, 527] on button "Rate" at bounding box center [1265, 532] width 195 height 27
type input "4520 DEPARTMENTAL EXPENSE"
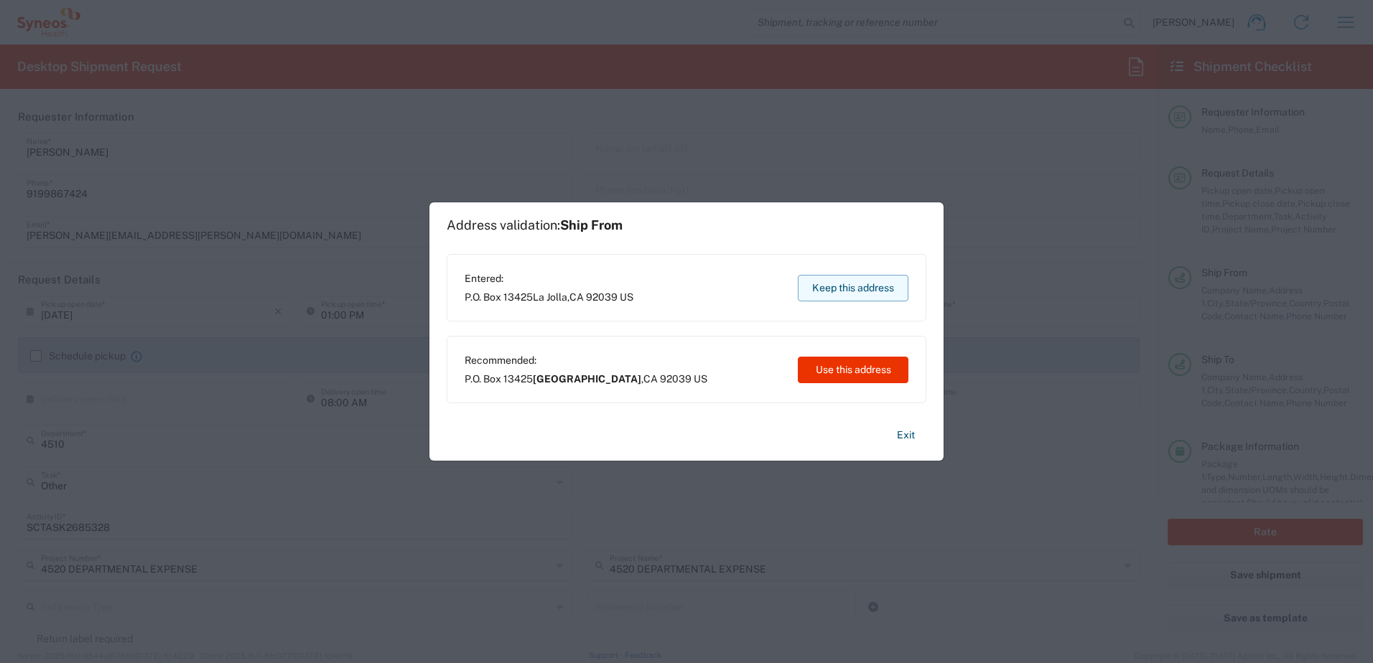
click at [819, 283] on button "Keep this address" at bounding box center [853, 288] width 111 height 27
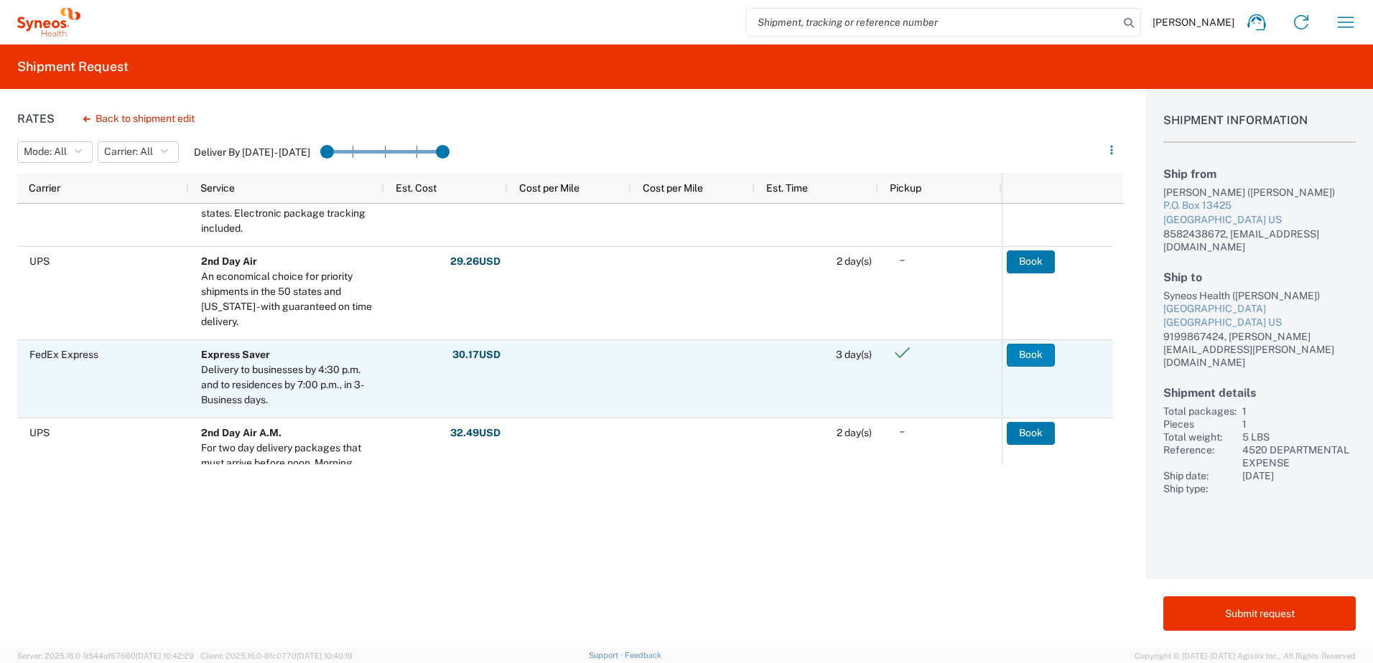
click at [1029, 350] on button "Book" at bounding box center [1031, 355] width 48 height 23
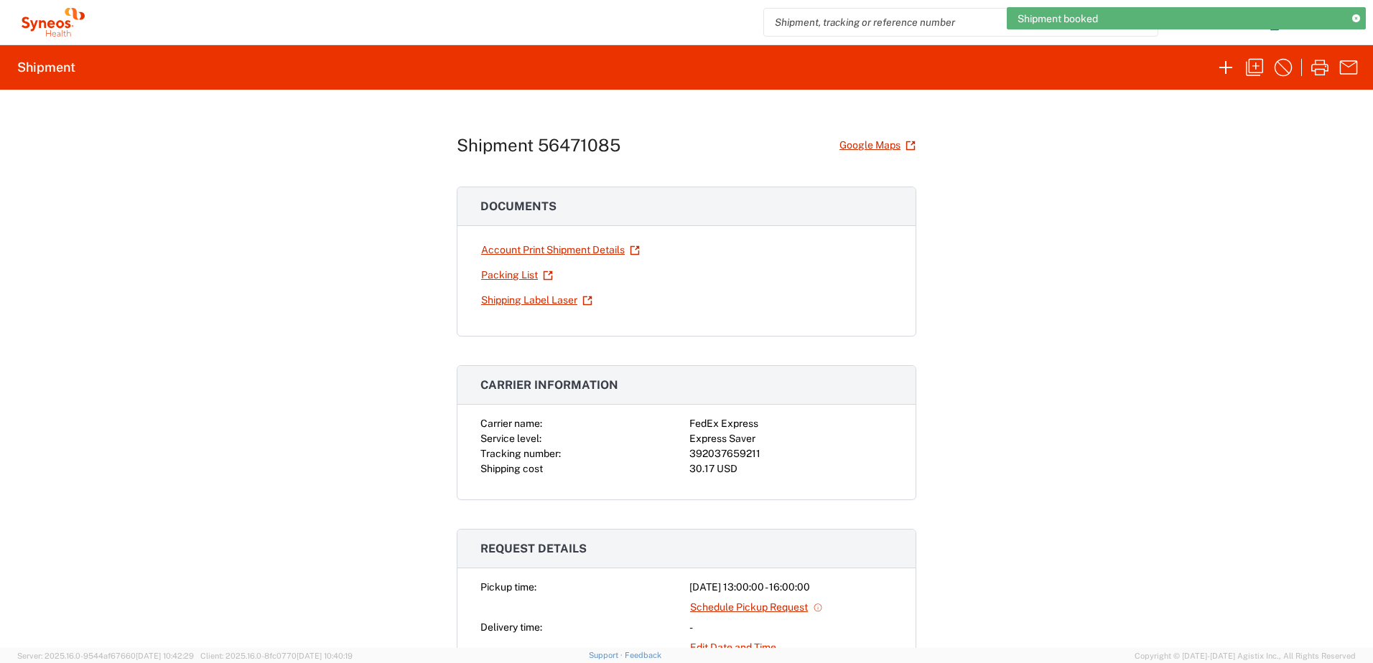
click at [722, 452] on div "392037659211" at bounding box center [790, 454] width 203 height 15
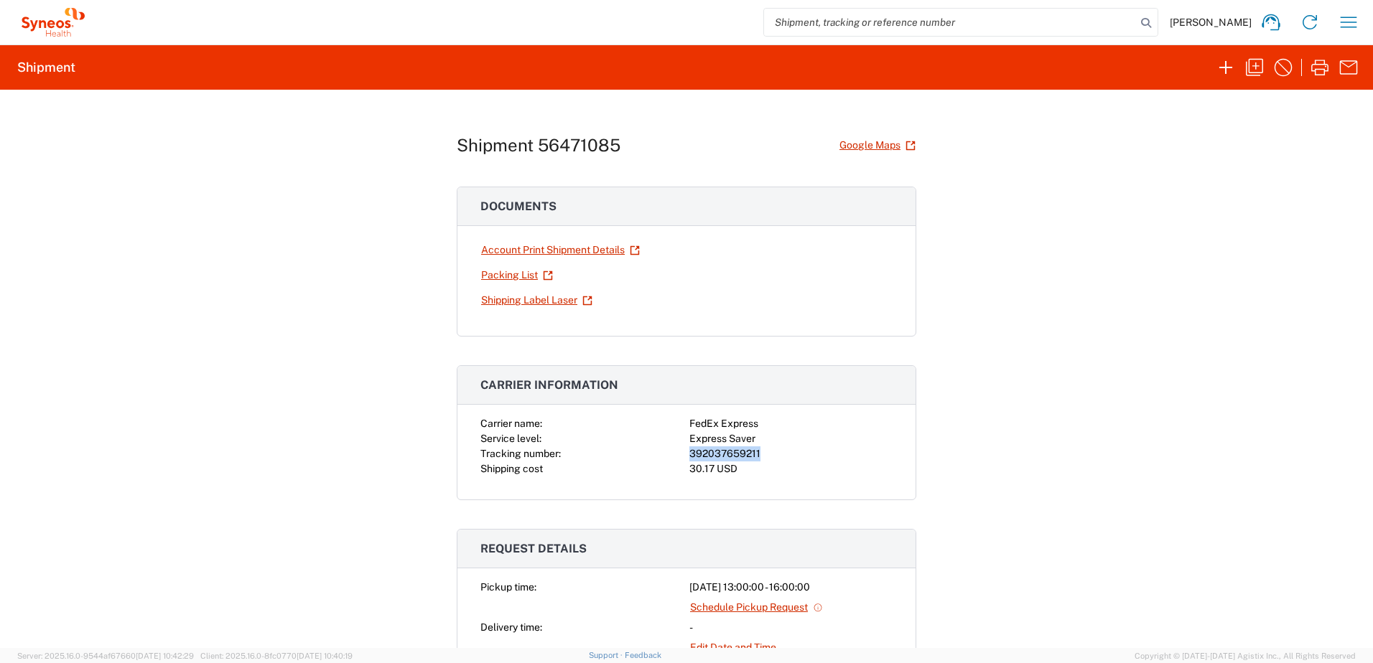
copy div "392037659211"
click at [1312, 70] on icon "button" at bounding box center [1319, 68] width 17 height 16
